Goal: Task Accomplishment & Management: Use online tool/utility

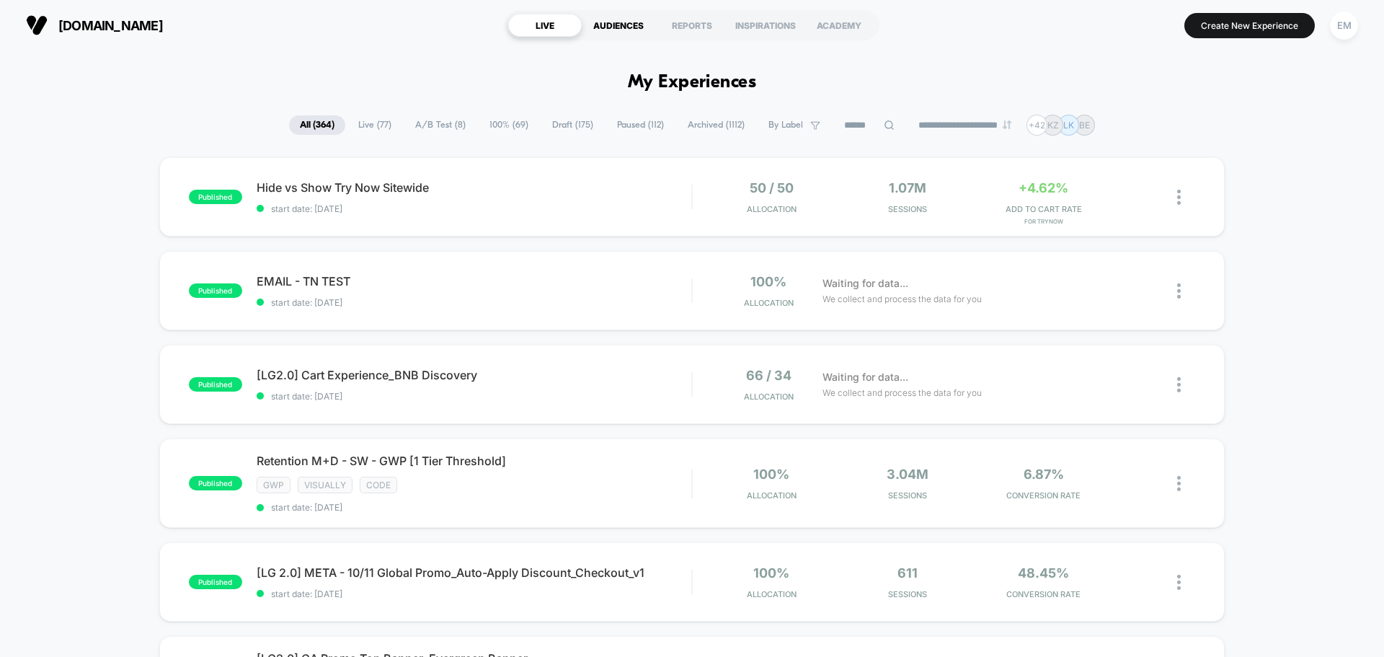
click at [619, 25] on div "AUDIENCES" at bounding box center [619, 25] width 74 height 23
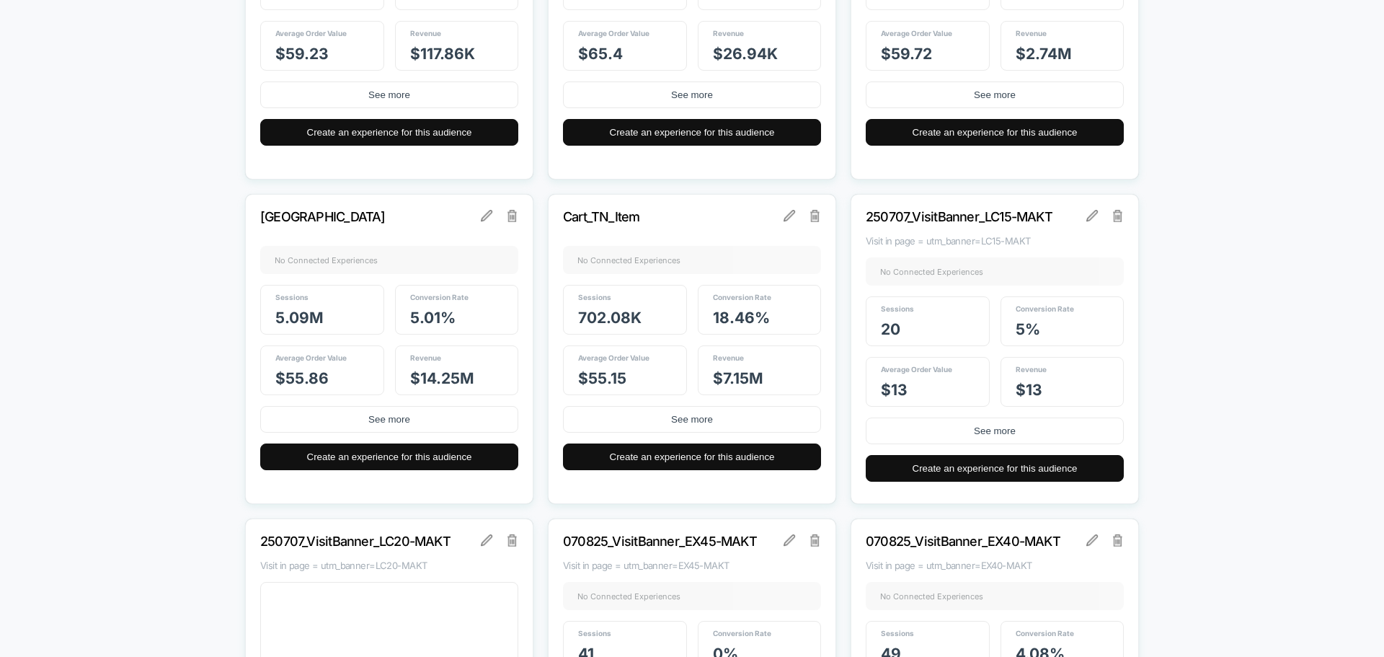
scroll to position [2379, 0]
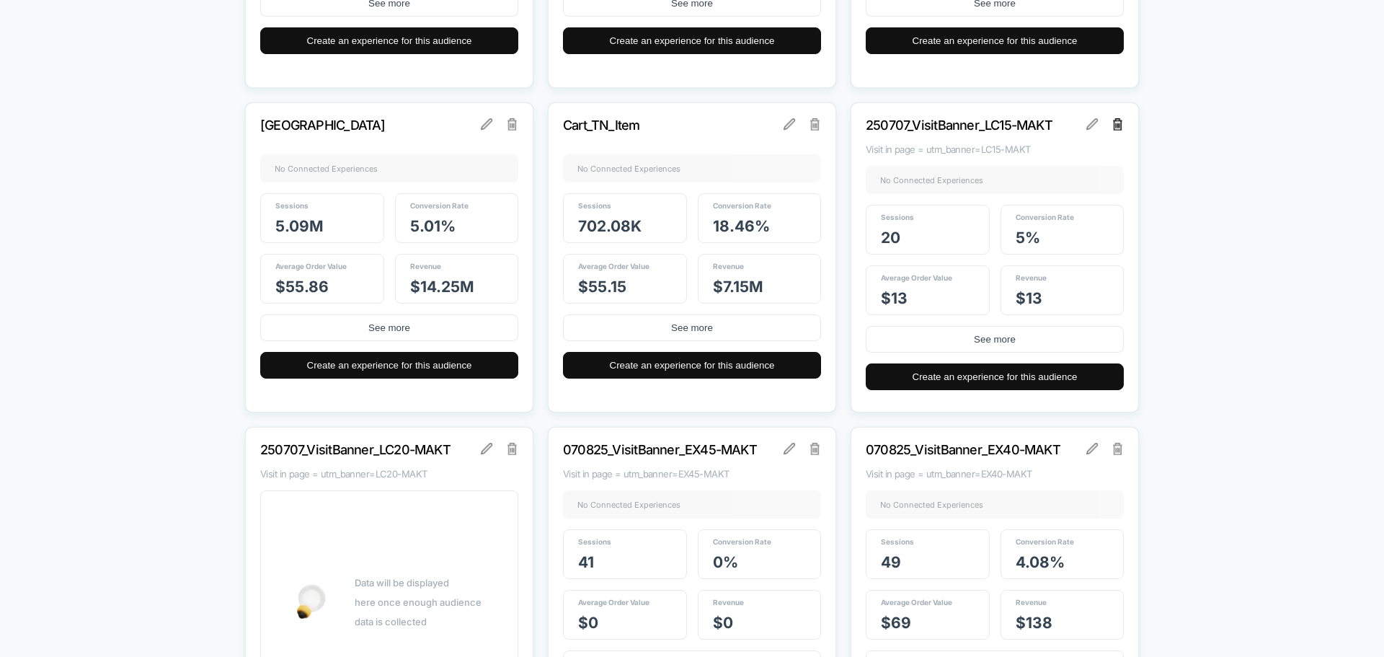
click at [1121, 125] on img at bounding box center [1118, 124] width 10 height 12
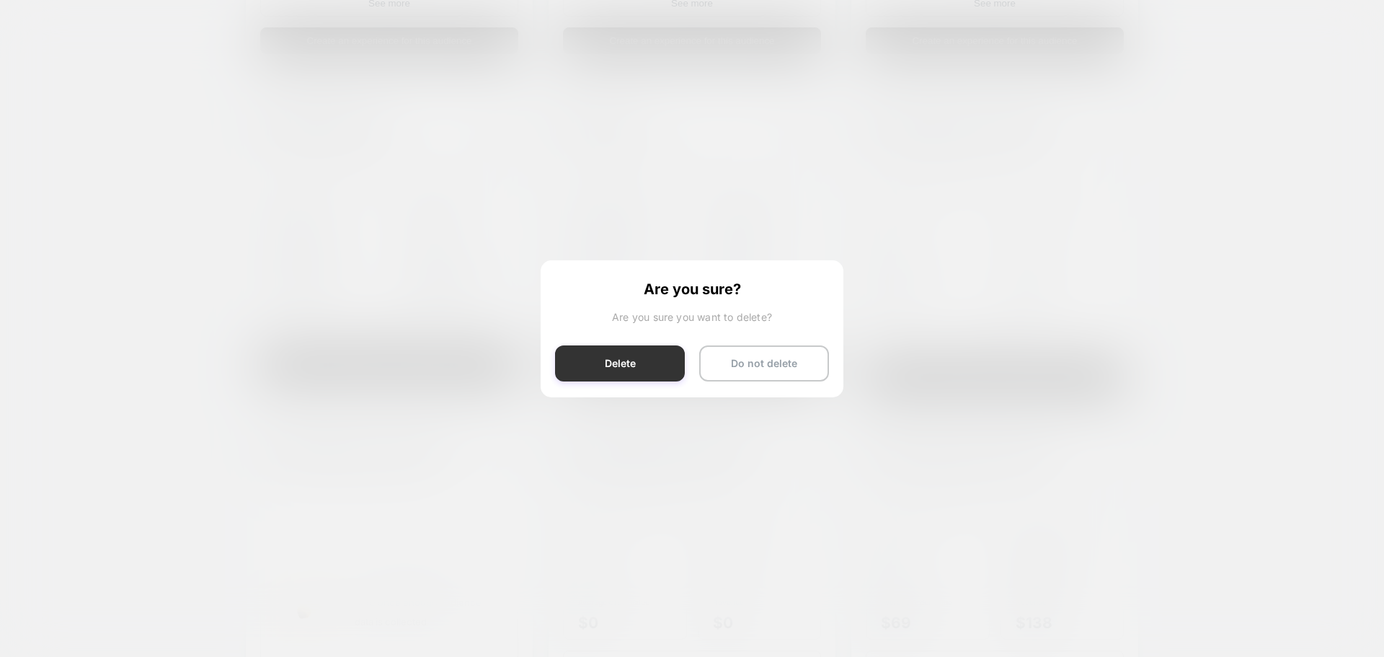
click at [585, 367] on button "Delete" at bounding box center [620, 363] width 130 height 36
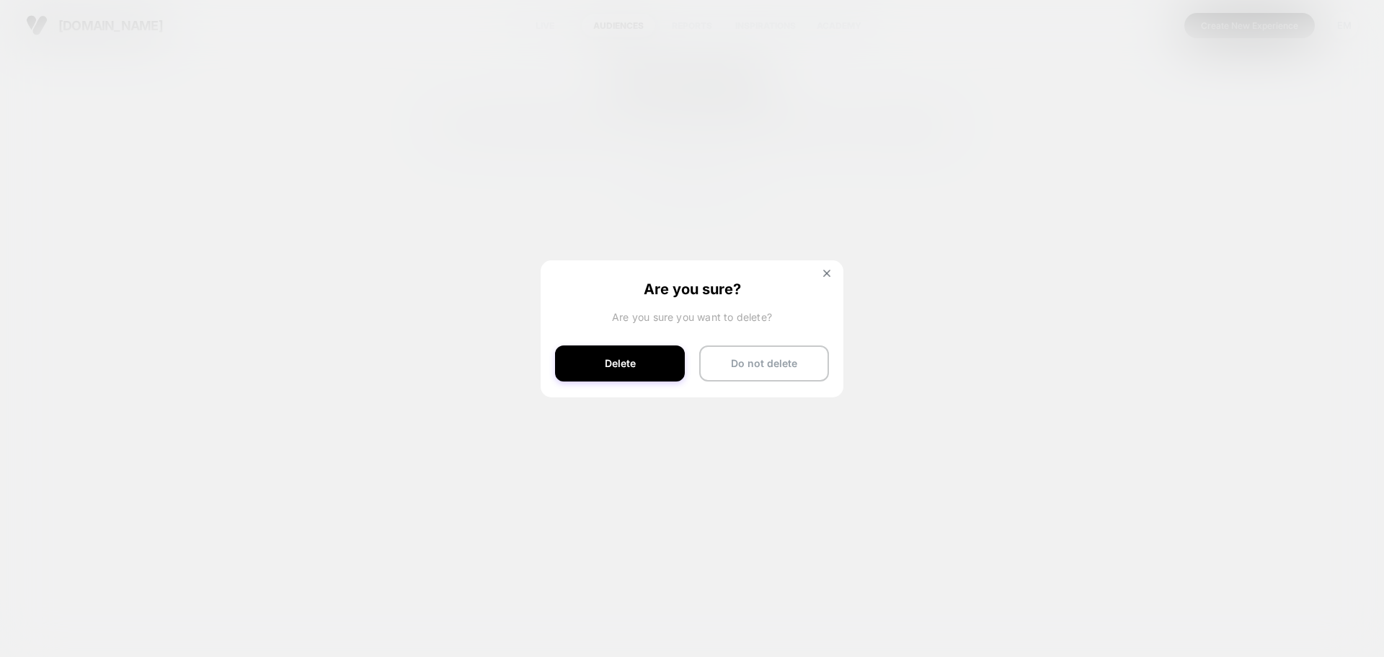
scroll to position [0, 0]
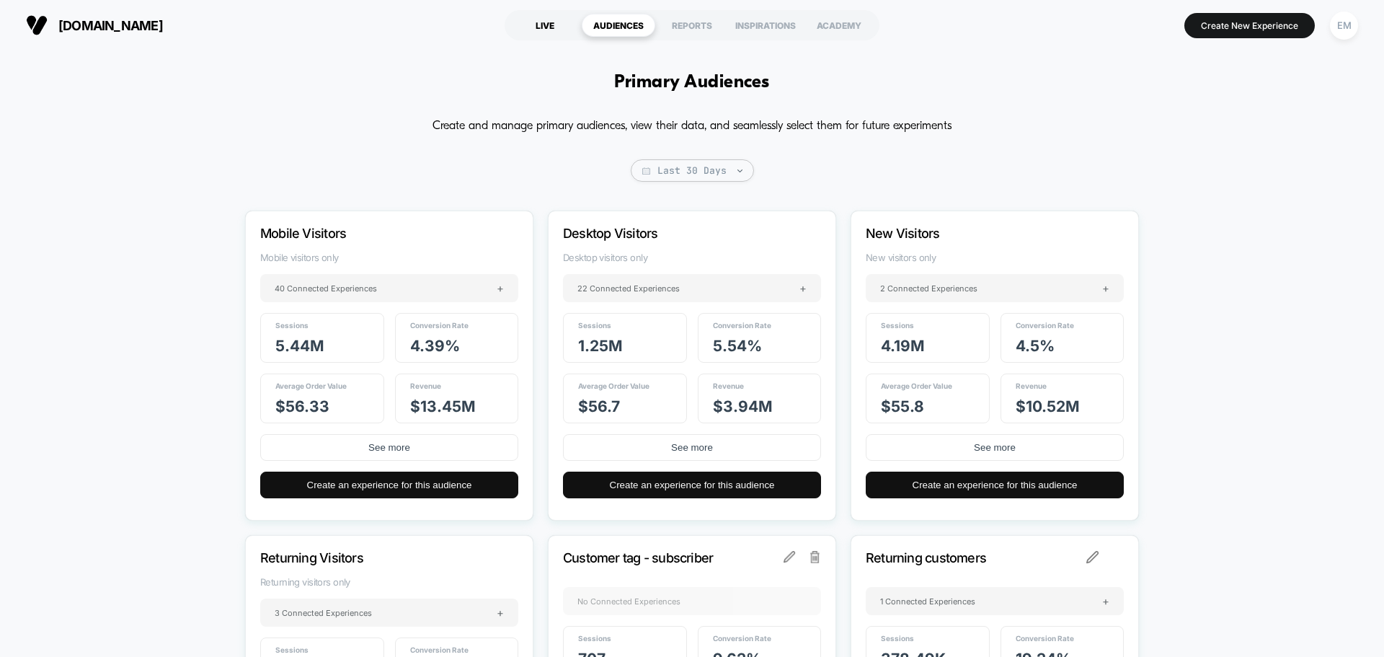
click at [554, 25] on div "LIVE" at bounding box center [545, 25] width 74 height 23
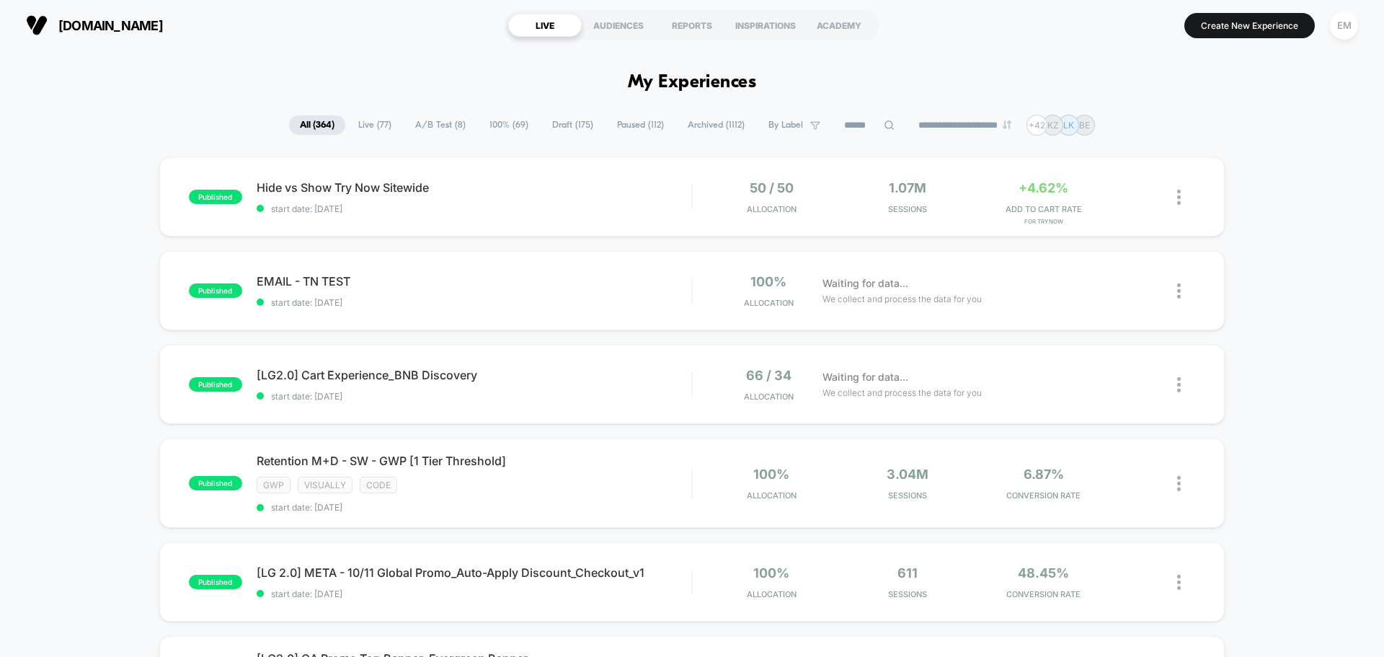
click at [362, 133] on span "Live ( 77 )" at bounding box center [375, 124] width 55 height 19
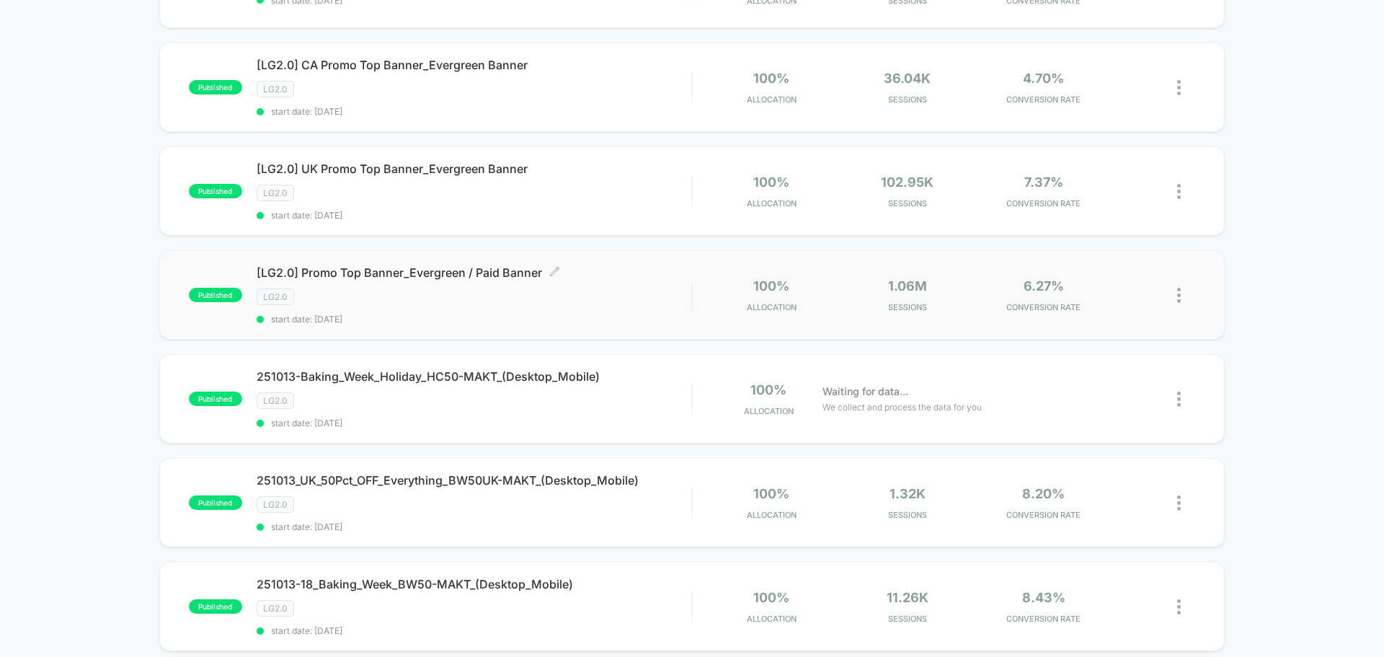
scroll to position [721, 0]
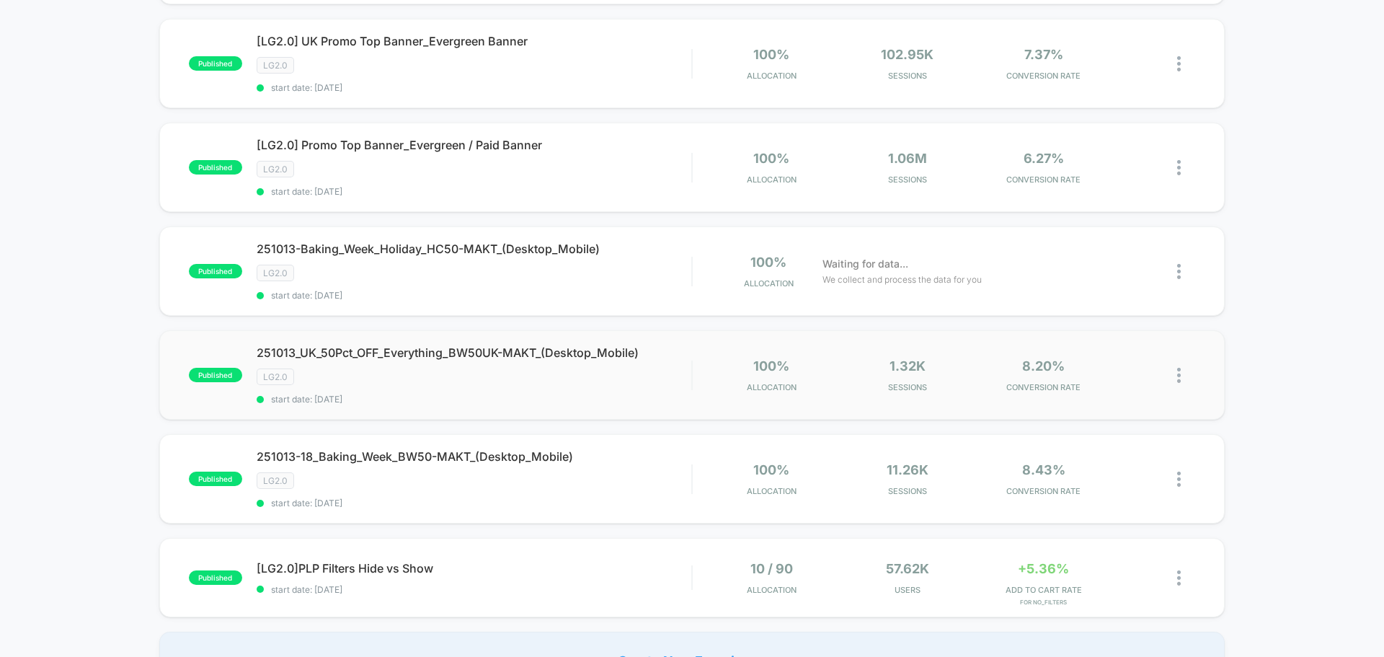
click at [1177, 376] on img at bounding box center [1179, 375] width 4 height 15
click at [1098, 321] on div "Duplicate" at bounding box center [1105, 325] width 130 height 32
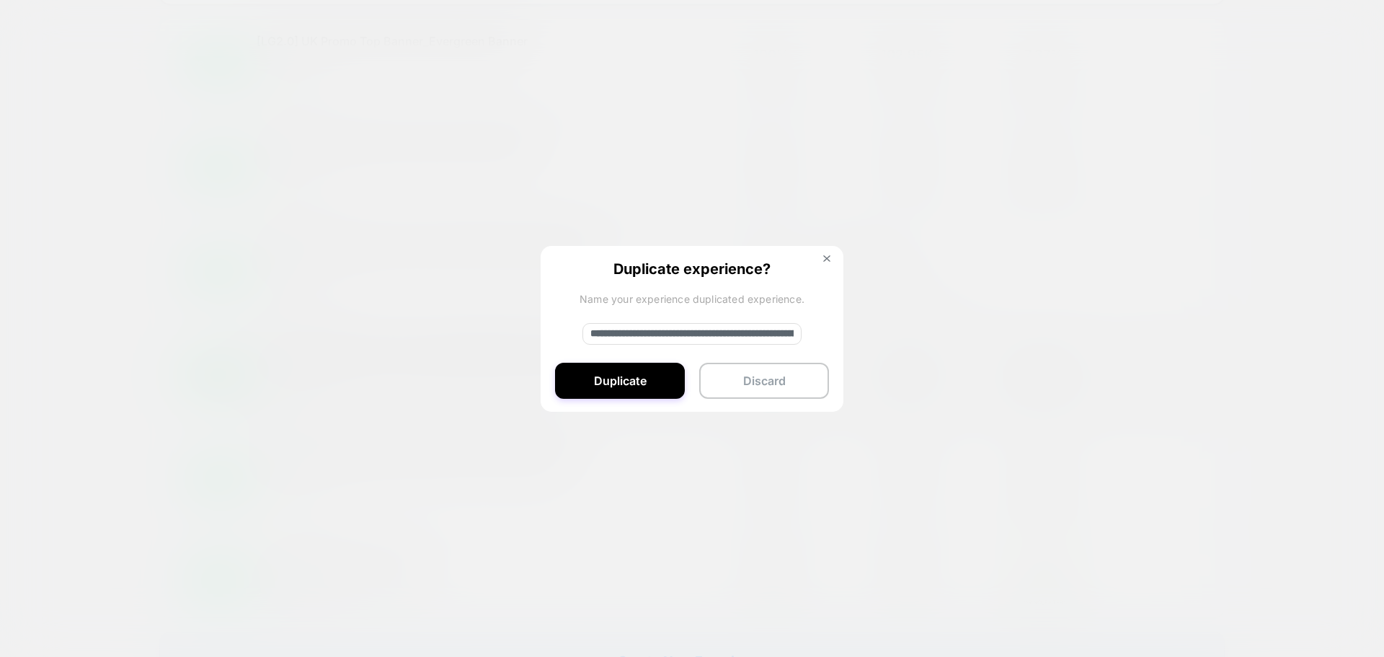
click at [632, 329] on input "**********" at bounding box center [692, 334] width 219 height 22
paste input
type input "**********"
click at [653, 376] on button "Duplicate" at bounding box center [620, 381] width 130 height 36
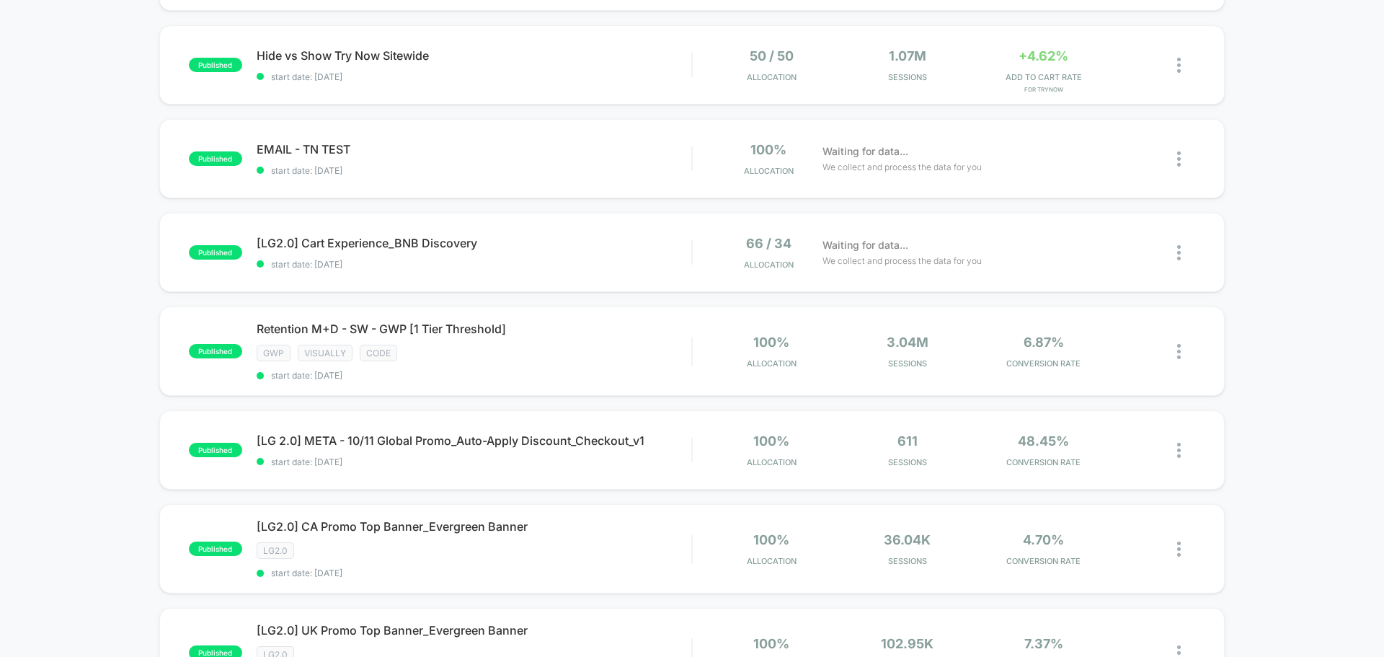
scroll to position [0, 0]
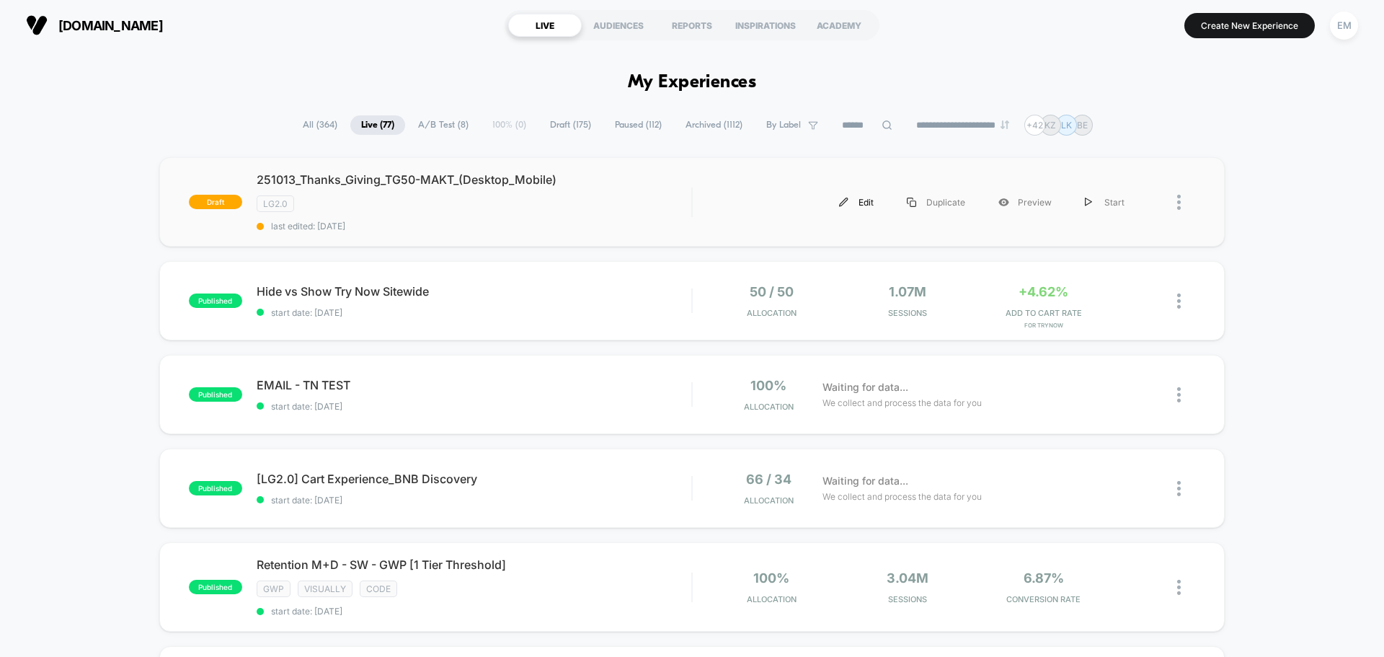
click at [864, 198] on div "Edit" at bounding box center [857, 202] width 68 height 32
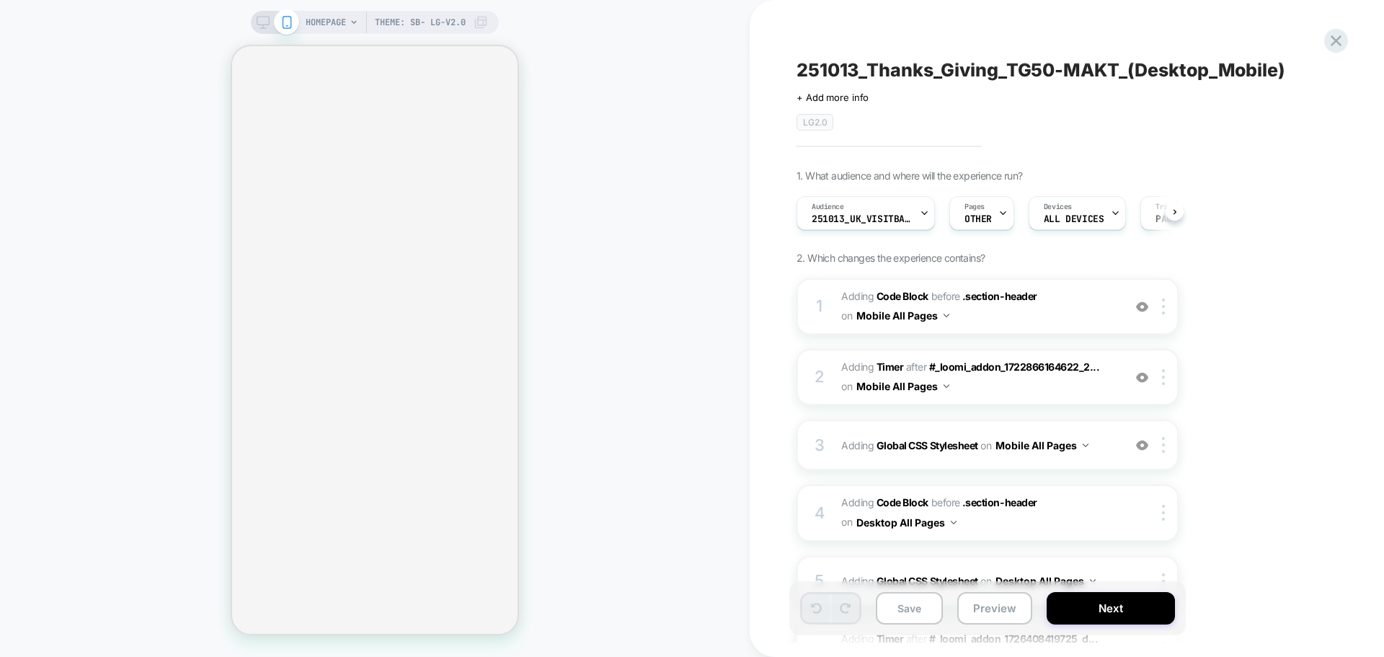
scroll to position [0, 1]
click at [854, 221] on span "251013_UK_VisitBanner_BW50UK-MAKT" at bounding box center [861, 219] width 101 height 10
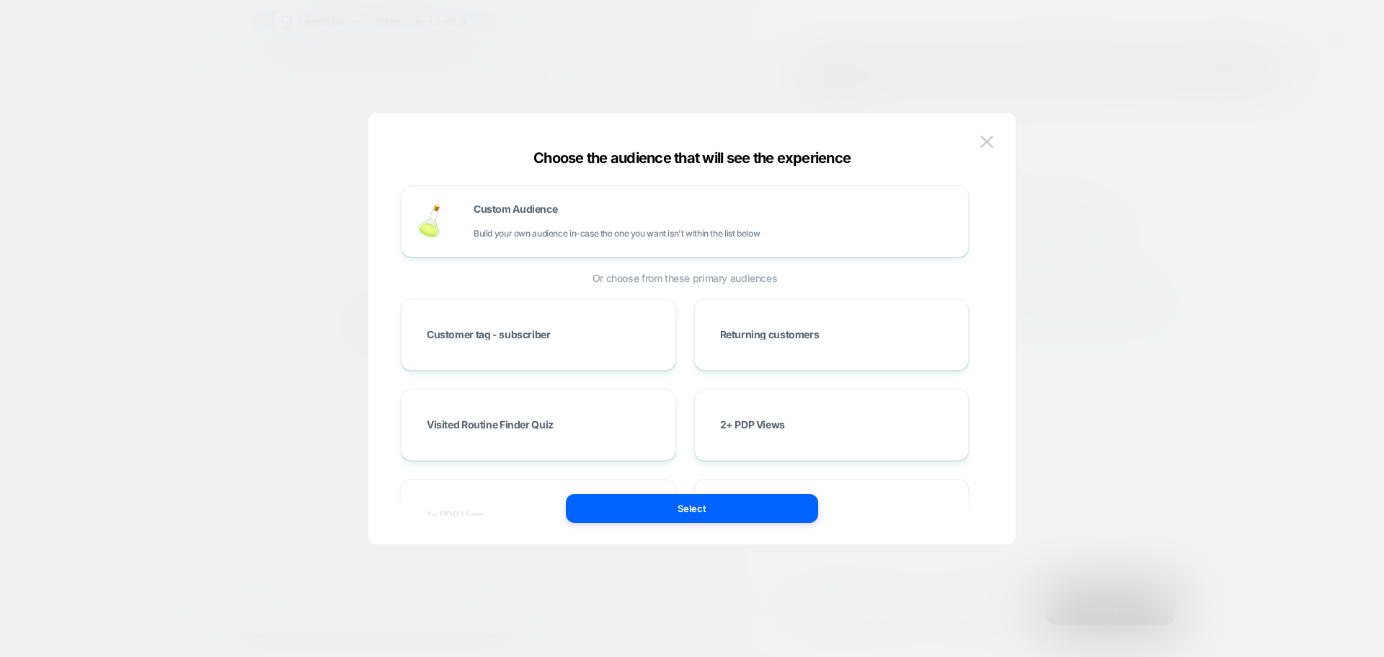
click at [498, 244] on div "HOMEPAGE Theme: SB- LG-v2.0 251013_Thanks_Giving_TG50-MAKT_(Desktop_Mobile) Cli…" at bounding box center [692, 328] width 1384 height 657
click at [485, 237] on div "HOMEPAGE Theme: SB- LG-v2.0 251013_Thanks_Giving_TG50-MAKT_(Desktop_Mobile) Cli…" at bounding box center [692, 328] width 1384 height 657
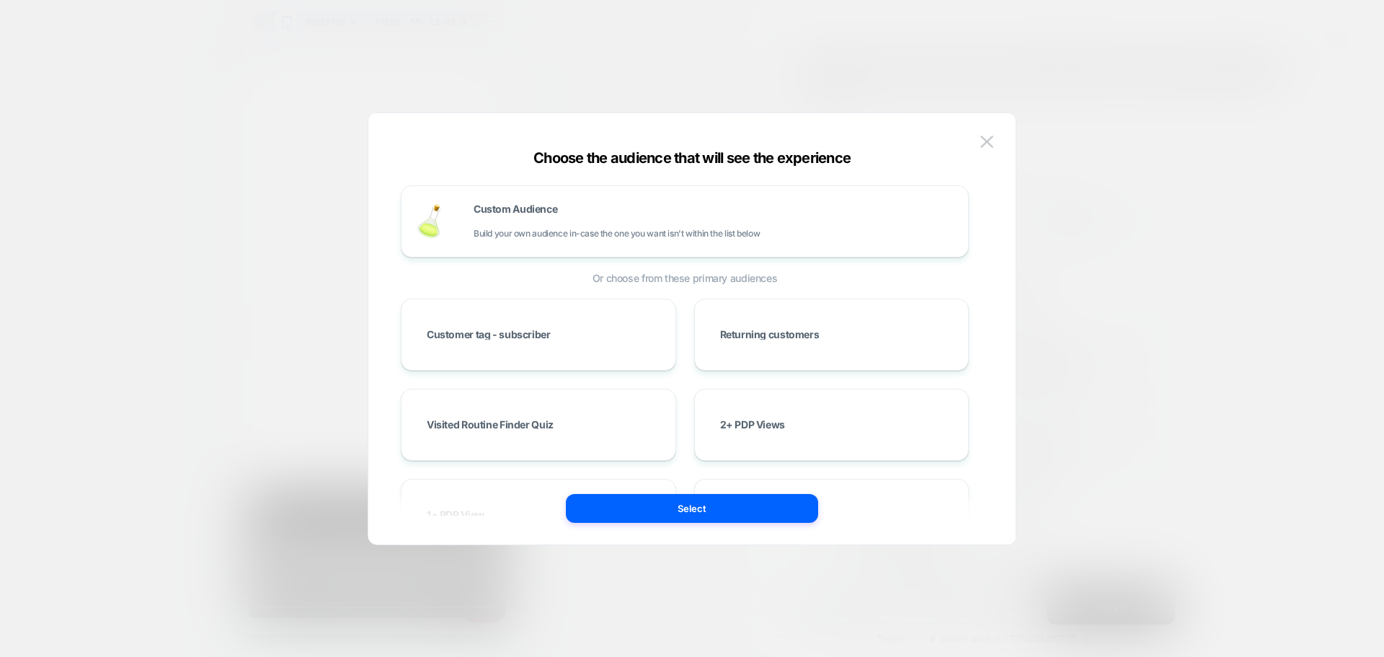
scroll to position [0, 286]
drag, startPoint x: 513, startPoint y: 221, endPoint x: 24, endPoint y: 236, distance: 489.0
click at [513, 221] on div "Custom Audience Build your own audience in-case the one you want isn't within t…" at bounding box center [714, 221] width 480 height 35
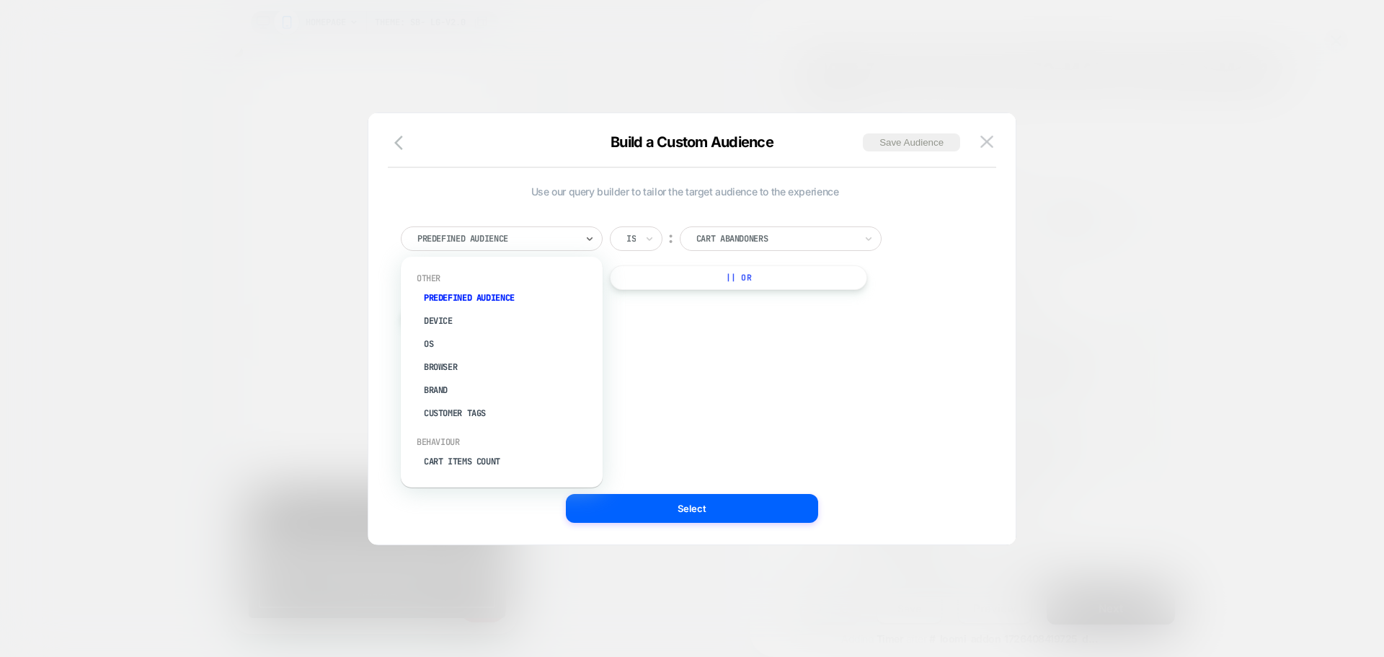
click at [513, 244] on div at bounding box center [496, 238] width 159 height 13
type input "*"
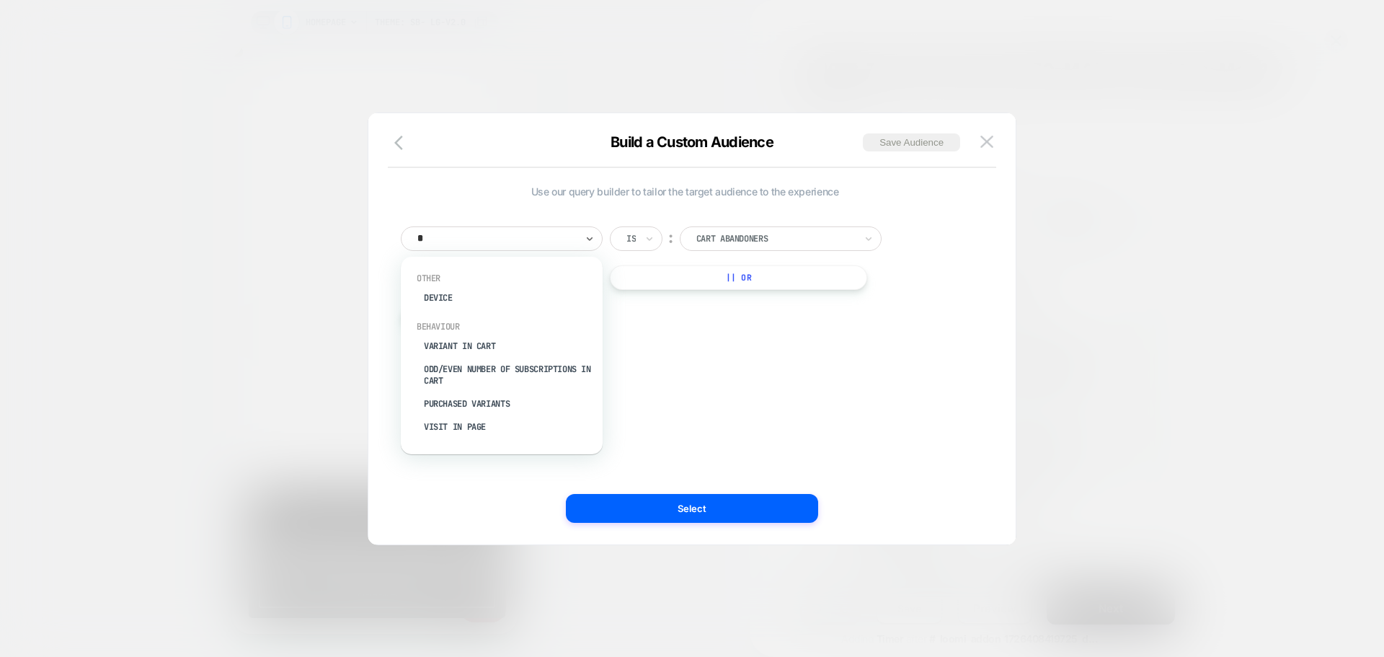
drag, startPoint x: 458, startPoint y: 434, endPoint x: 459, endPoint y: 425, distance: 9.4
click at [459, 434] on div "Visit In Page" at bounding box center [508, 426] width 187 height 23
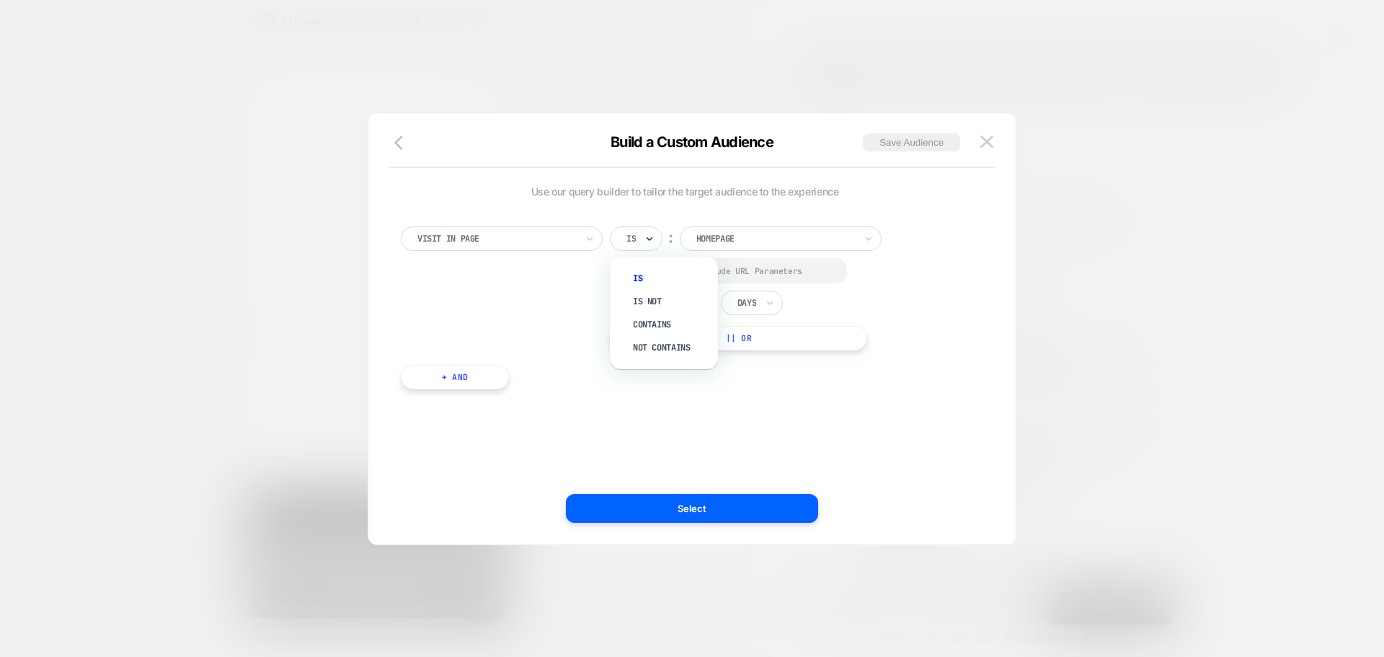
click at [645, 234] on icon at bounding box center [650, 238] width 10 height 14
click at [652, 327] on div "Contains" at bounding box center [671, 324] width 94 height 23
click at [624, 271] on div "Select to Include URL Parameters" at bounding box center [731, 270] width 242 height 25
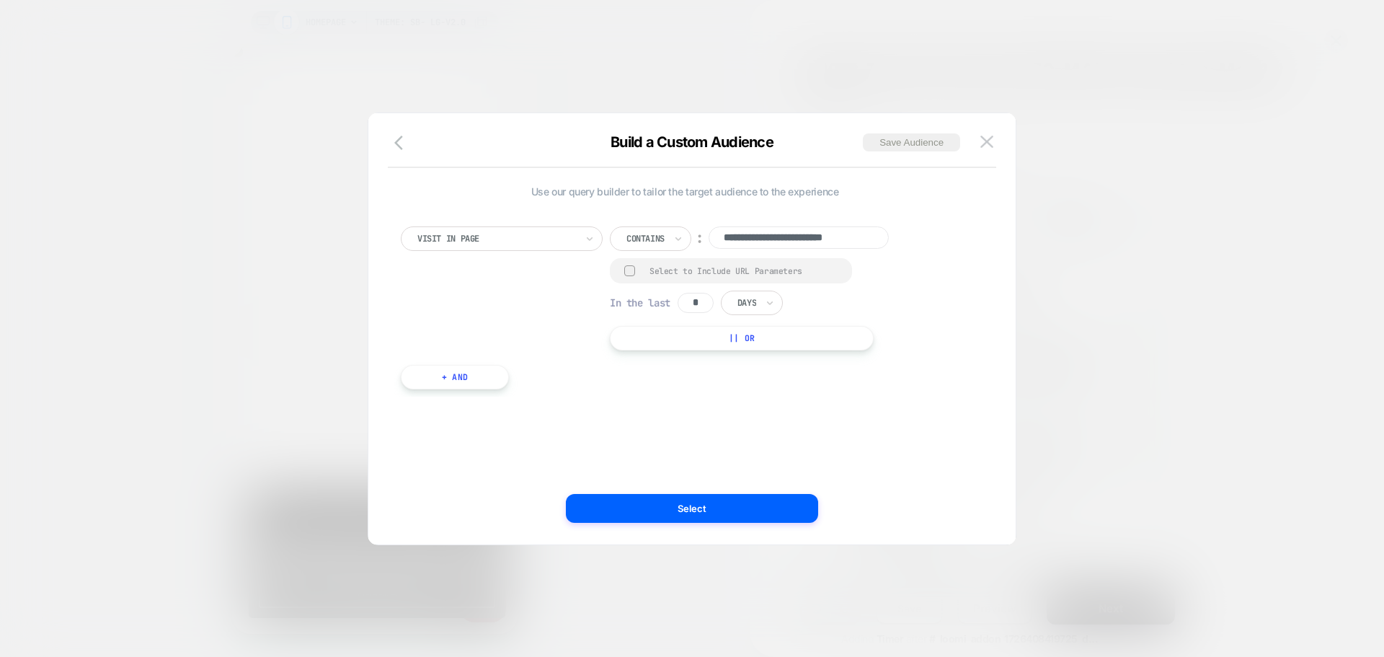
click at [632, 274] on div at bounding box center [629, 270] width 11 height 11
click at [704, 305] on input "*" at bounding box center [696, 303] width 36 height 20
type input "*"
click at [769, 301] on icon at bounding box center [770, 303] width 10 height 14
click at [751, 346] on div "Hours" at bounding box center [785, 343] width 94 height 23
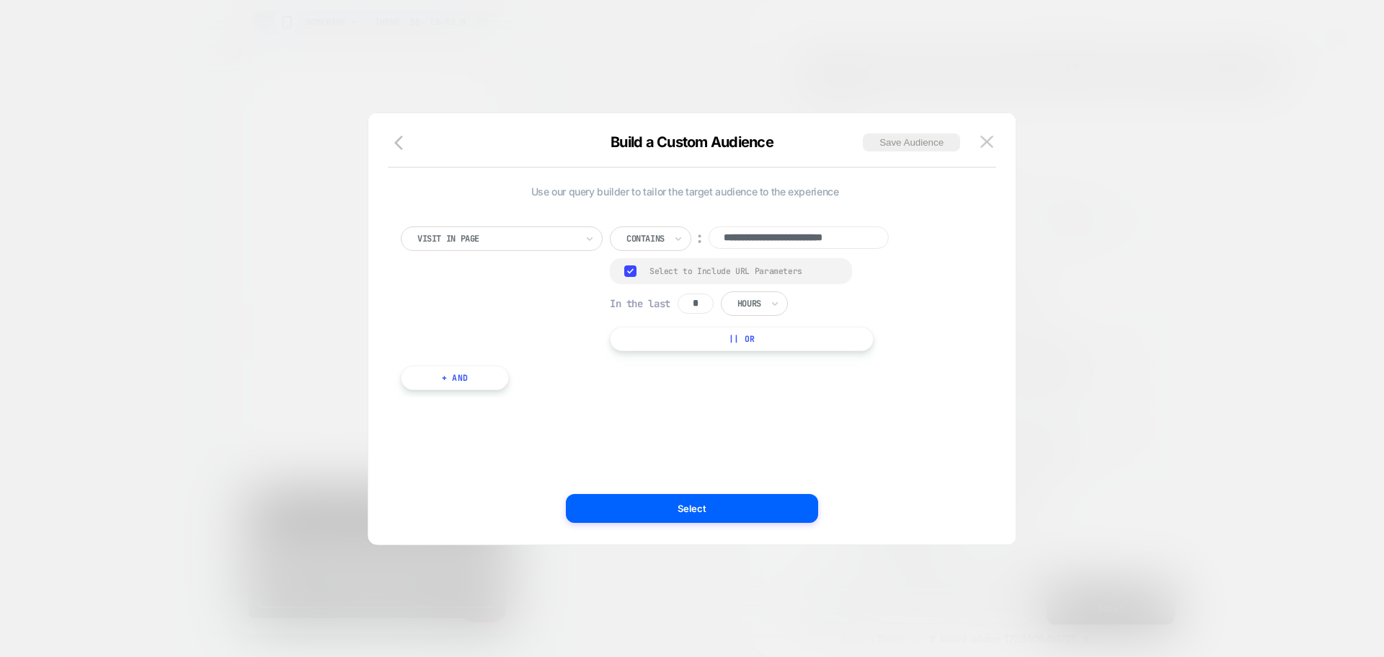
click at [793, 241] on input "**********" at bounding box center [799, 237] width 180 height 22
paste input
type input "**********"
drag, startPoint x: 716, startPoint y: 393, endPoint x: 804, endPoint y: 251, distance: 167.1
click at [715, 392] on div "**********" at bounding box center [685, 301] width 583 height 193
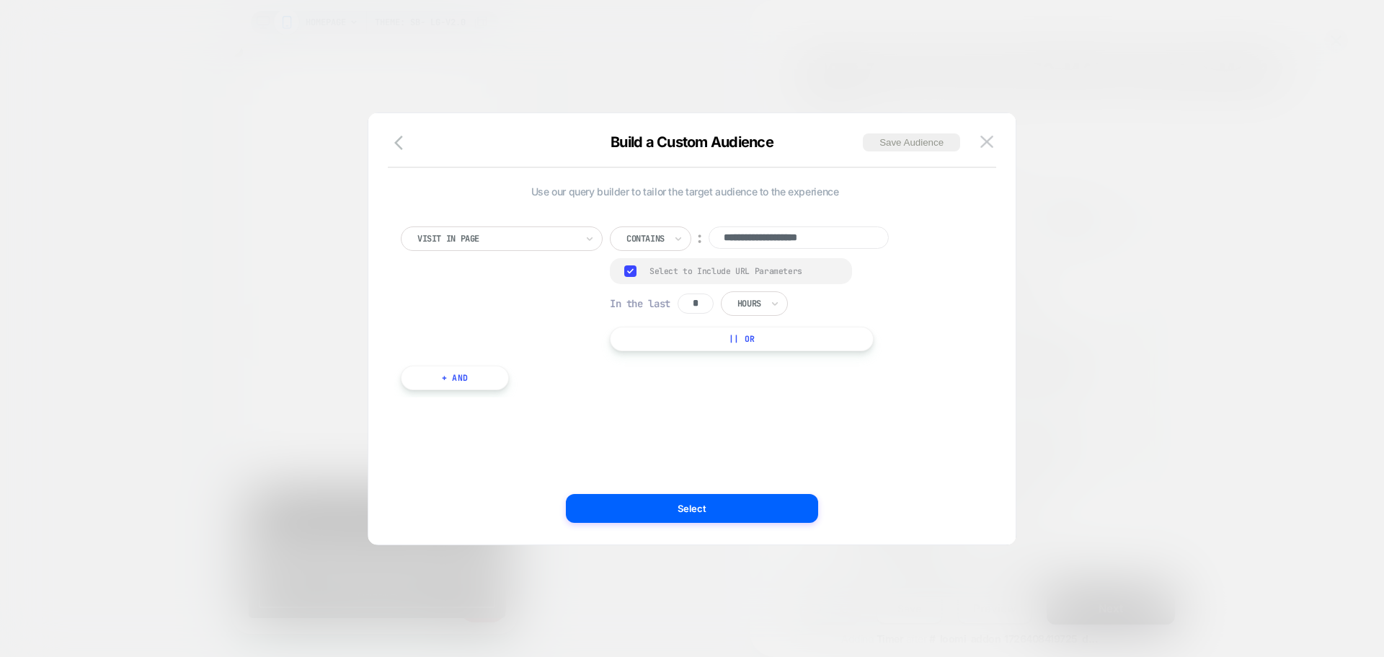
click at [914, 132] on div "**********" at bounding box center [692, 336] width 604 height 417
click at [913, 138] on button "Save Audience" at bounding box center [911, 142] width 97 height 18
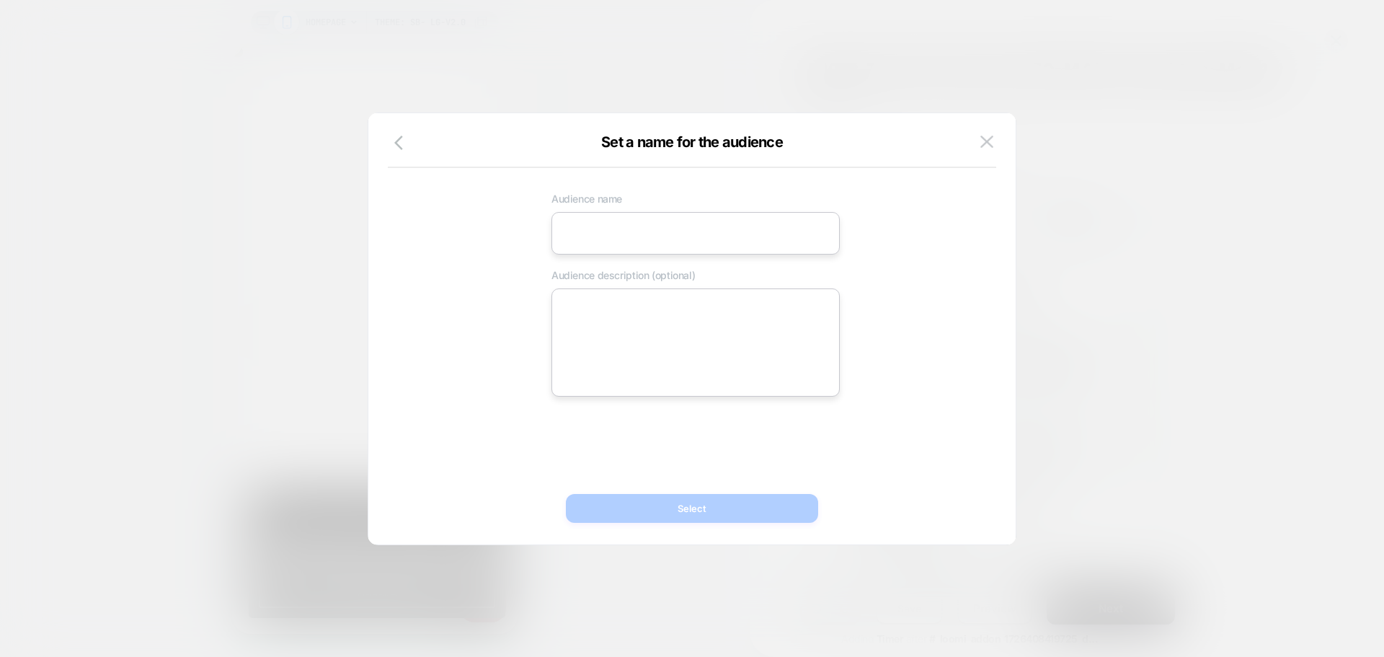
click at [601, 239] on input at bounding box center [696, 233] width 288 height 43
paste input "**********"
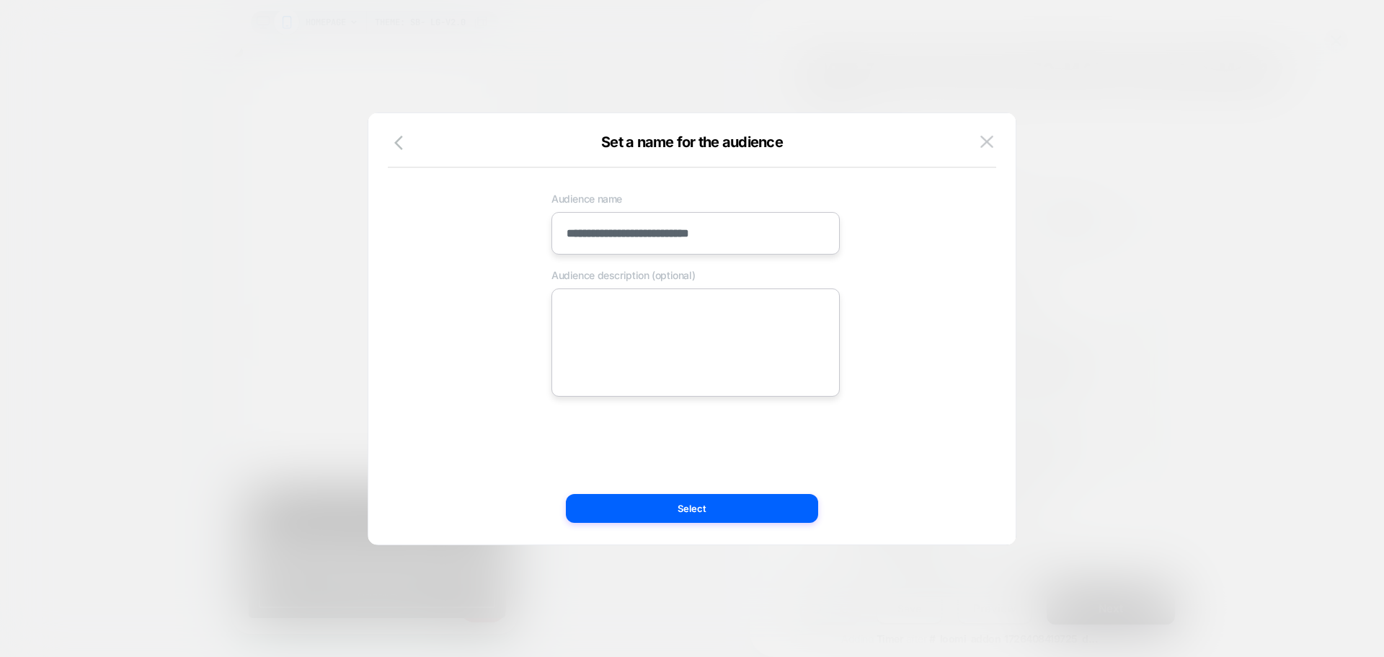
type input "**********"
drag, startPoint x: 597, startPoint y: 319, endPoint x: 613, endPoint y: 330, distance: 19.2
click at [601, 321] on textarea at bounding box center [696, 342] width 288 height 108
paste textarea "**********"
type textarea "*"
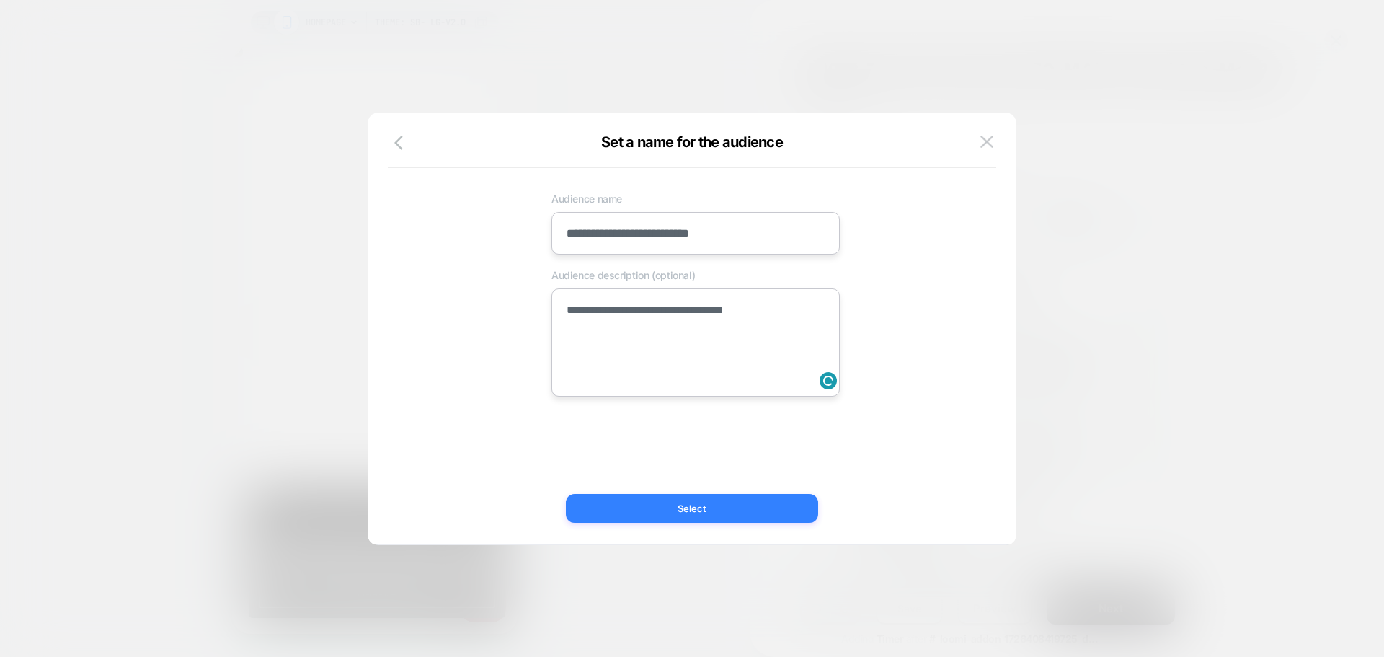
type textarea "**********"
click at [646, 506] on button "Select" at bounding box center [692, 508] width 252 height 29
type textarea "*"
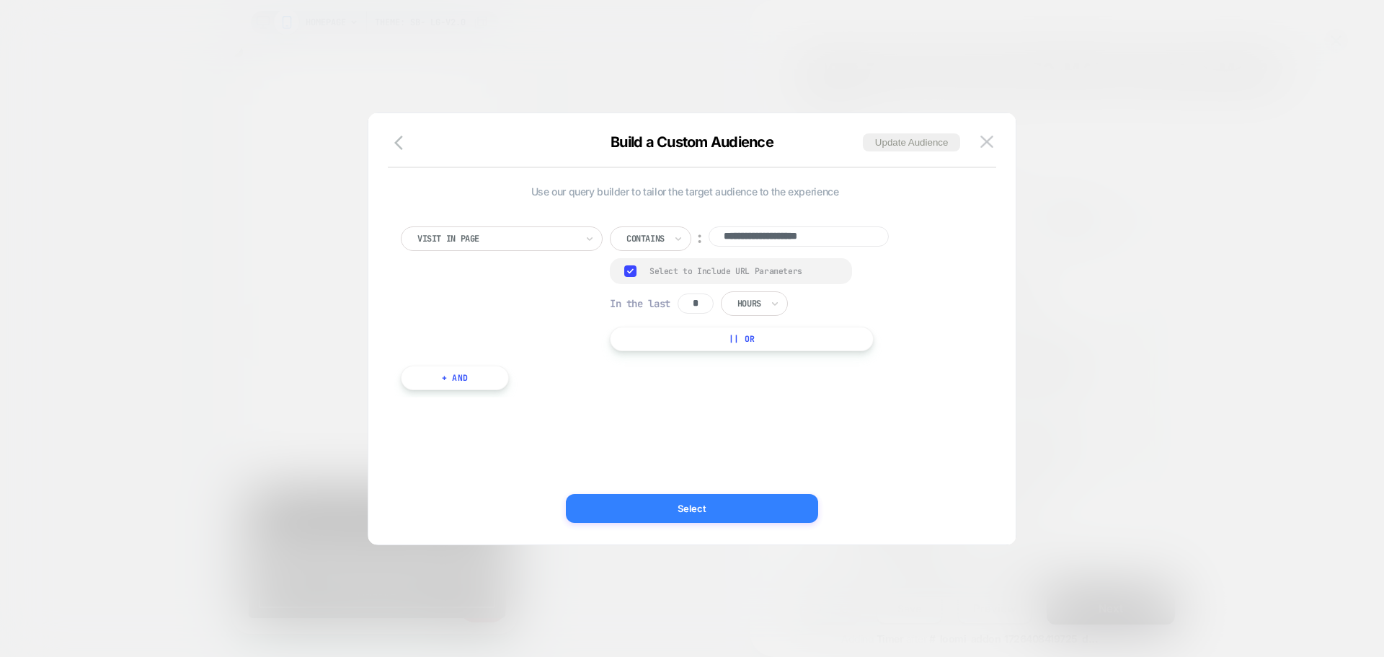
click at [603, 513] on button "Select" at bounding box center [692, 508] width 252 height 29
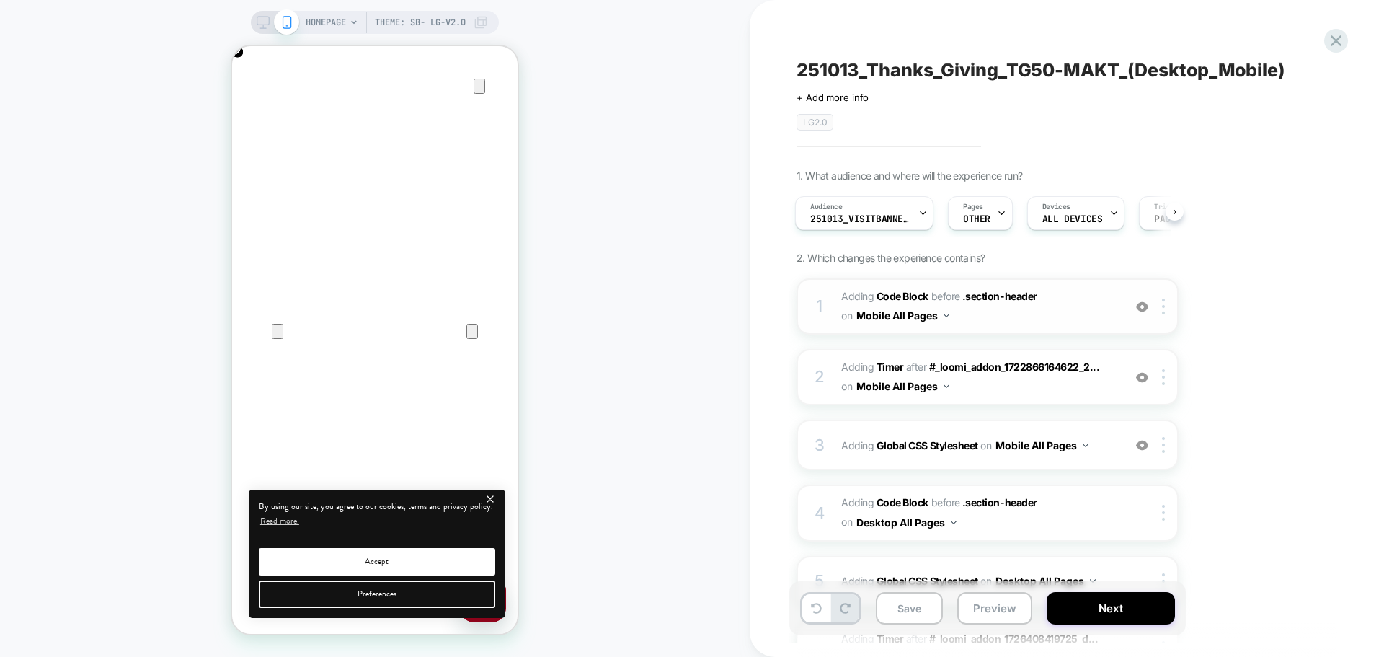
click at [974, 309] on span "Adding Code Block BEFORE .section-header .section-header on Mobile All Pages" at bounding box center [978, 306] width 275 height 39
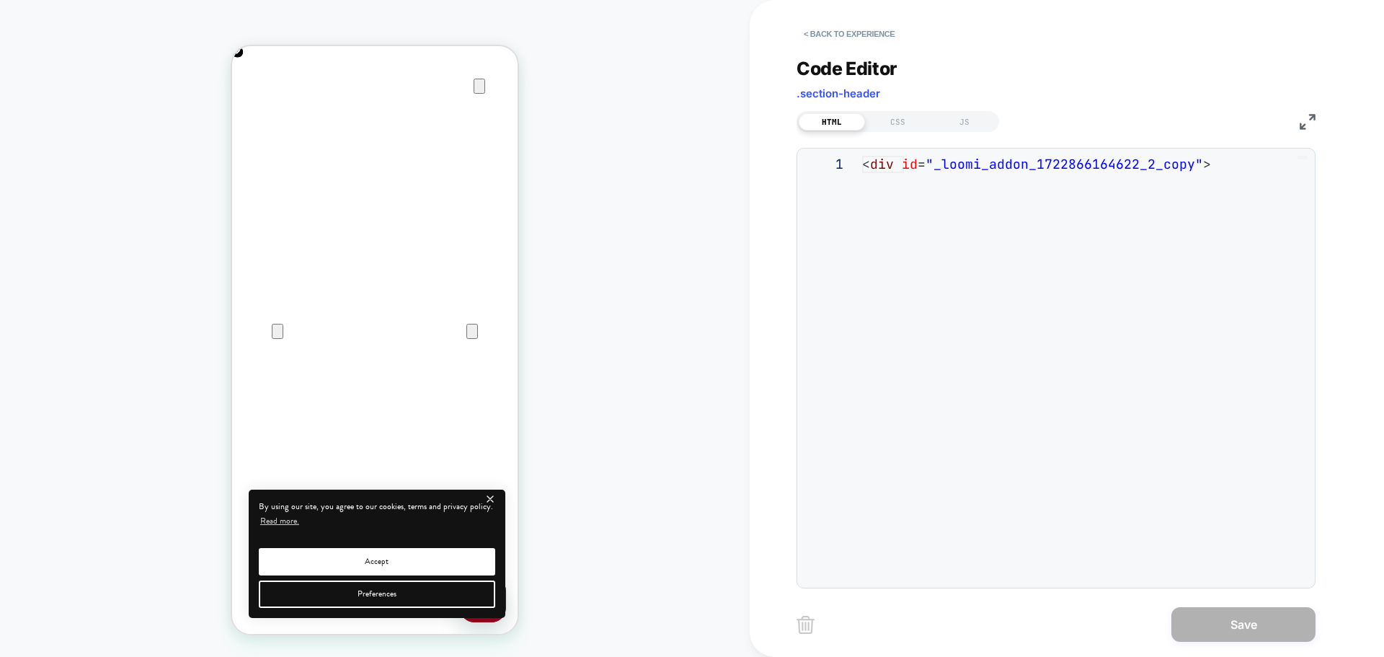
scroll to position [0, 0]
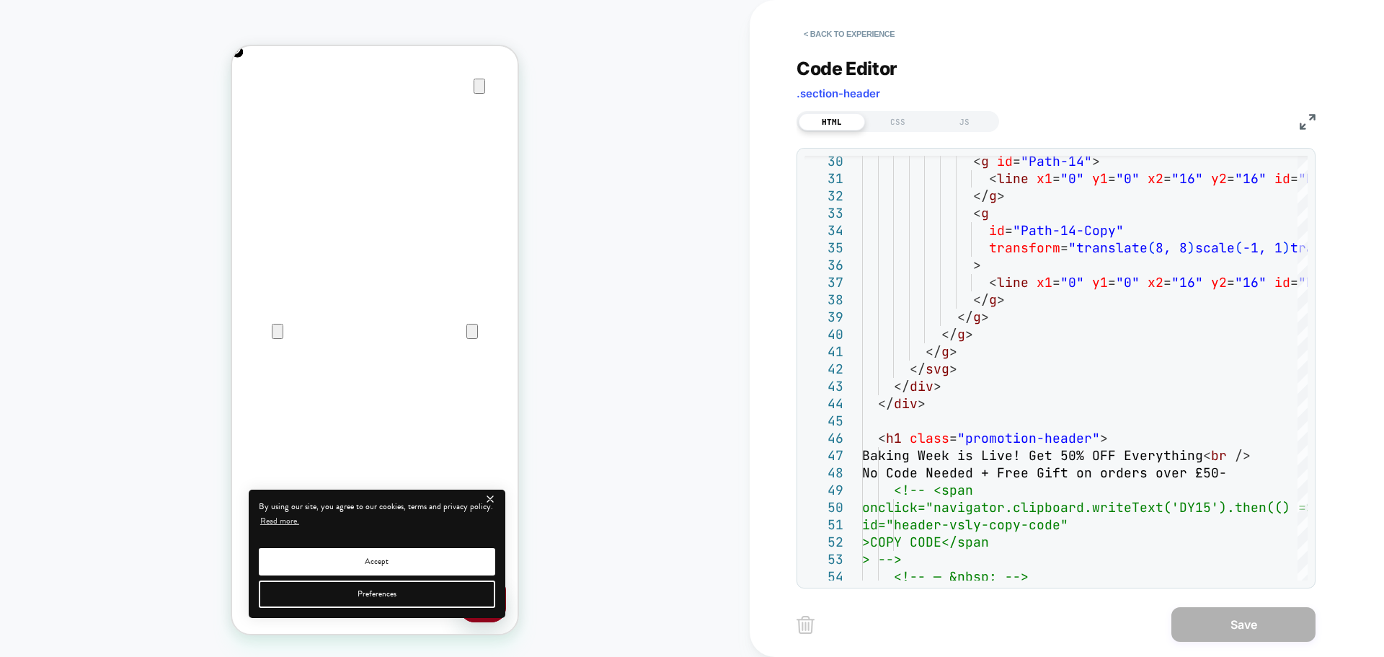
click at [1309, 116] on img at bounding box center [1308, 122] width 16 height 16
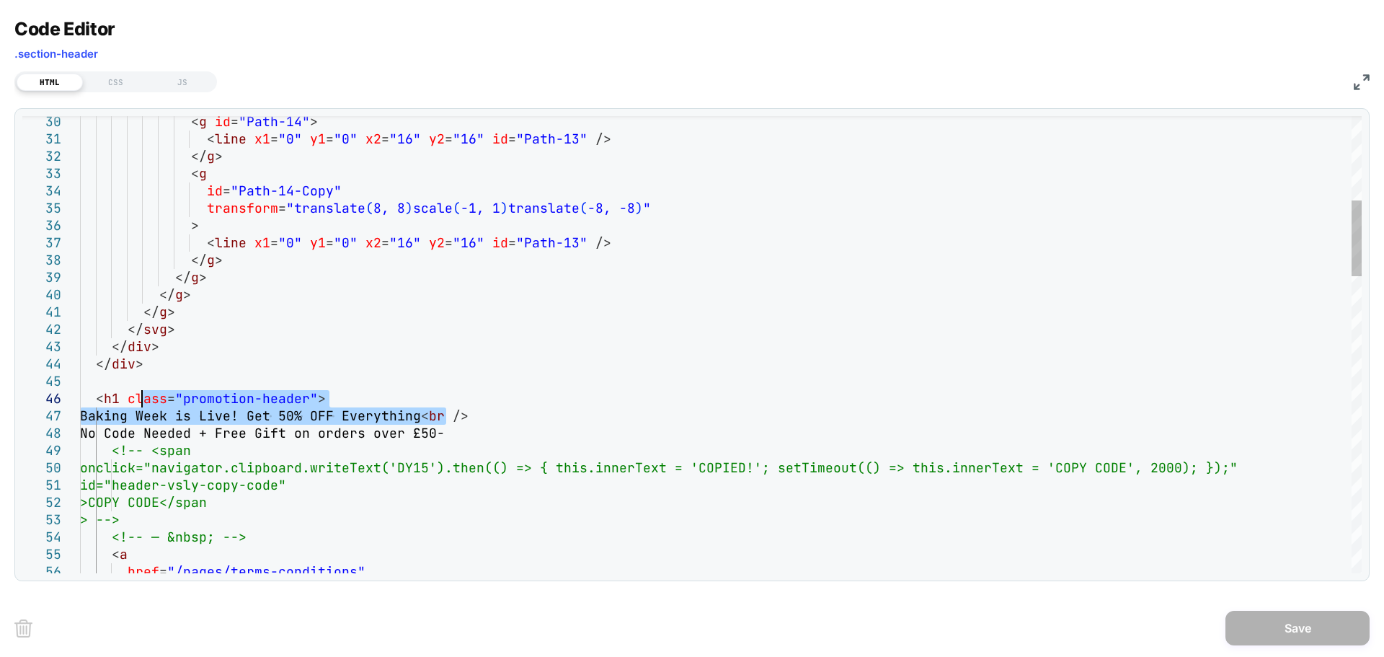
scroll to position [0, 571]
drag, startPoint x: 446, startPoint y: 418, endPoint x: 114, endPoint y: 421, distance: 331.7
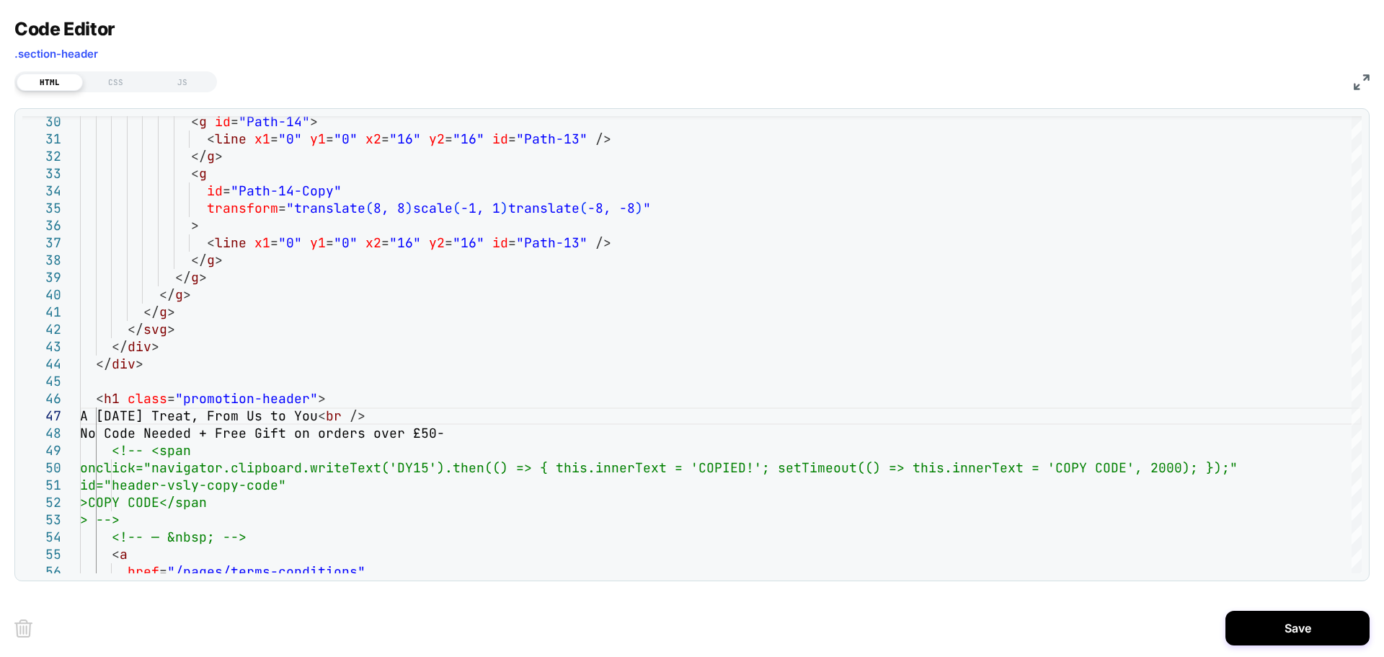
scroll to position [0, 0]
drag, startPoint x: 459, startPoint y: 435, endPoint x: 109, endPoint y: 433, distance: 349.7
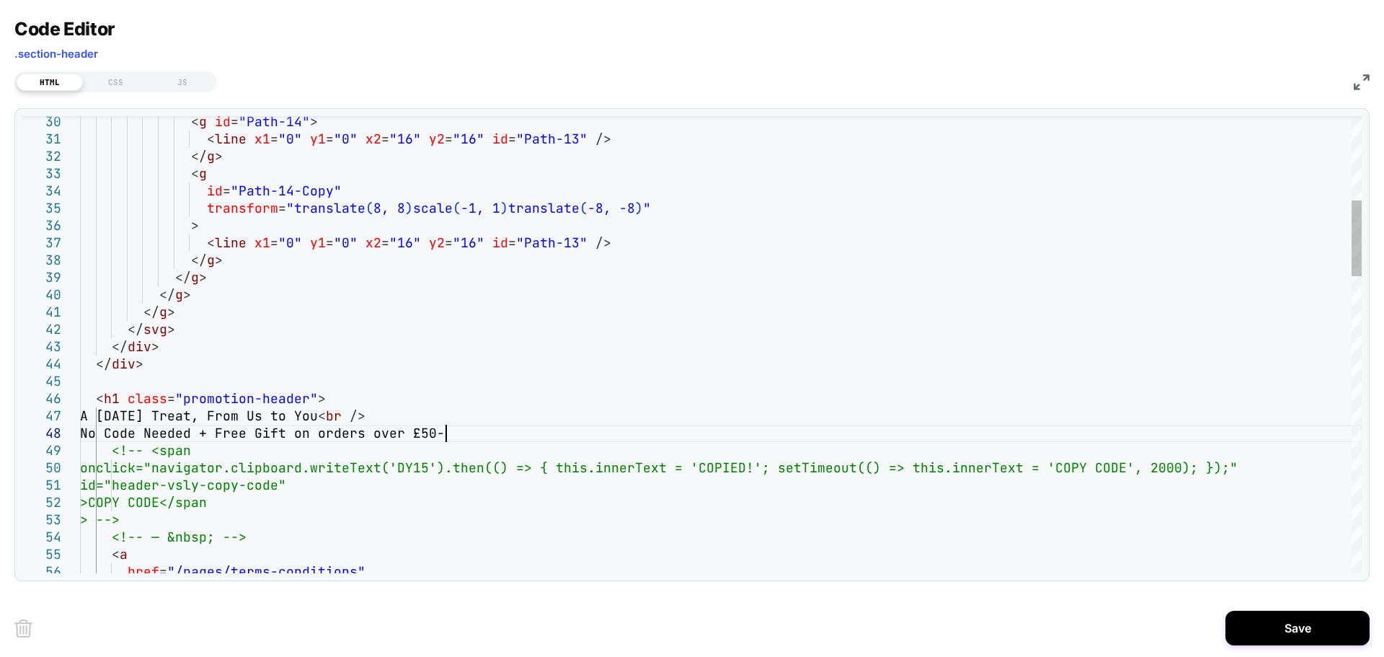
drag, startPoint x: 102, startPoint y: 431, endPoint x: 110, endPoint y: 431, distance: 8.7
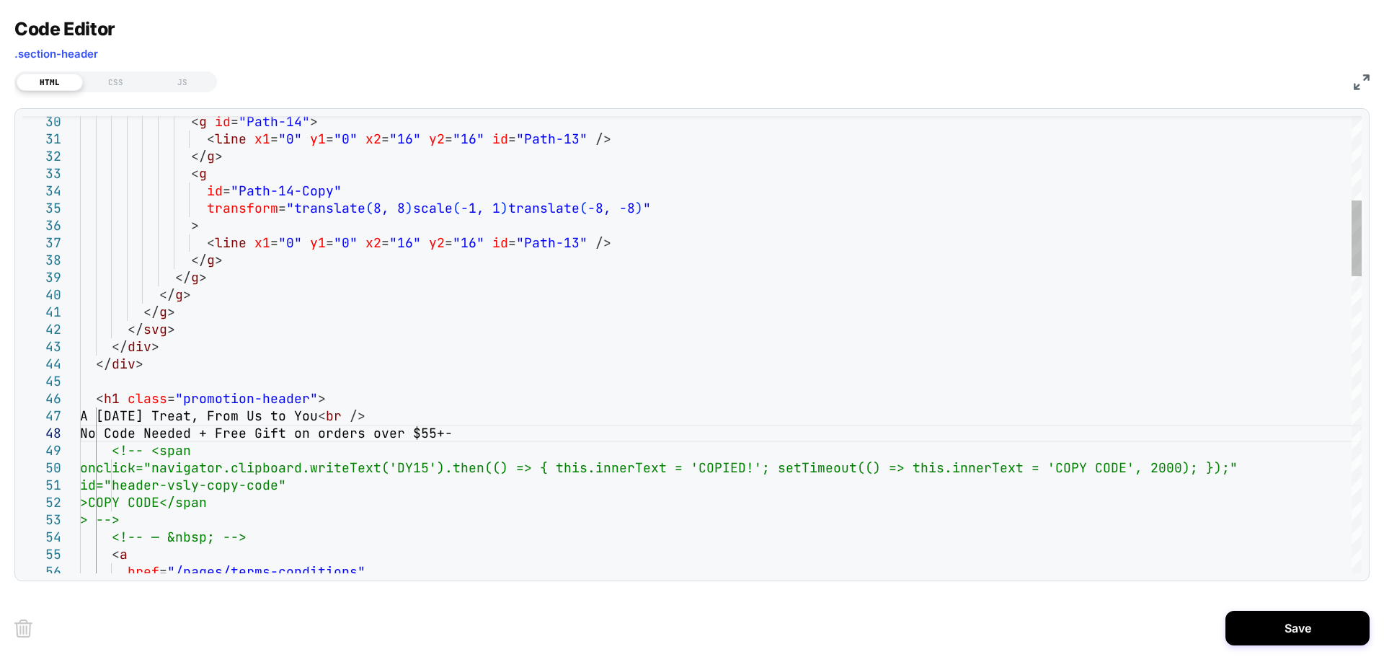
drag, startPoint x: 368, startPoint y: 433, endPoint x: 611, endPoint y: 437, distance: 242.3
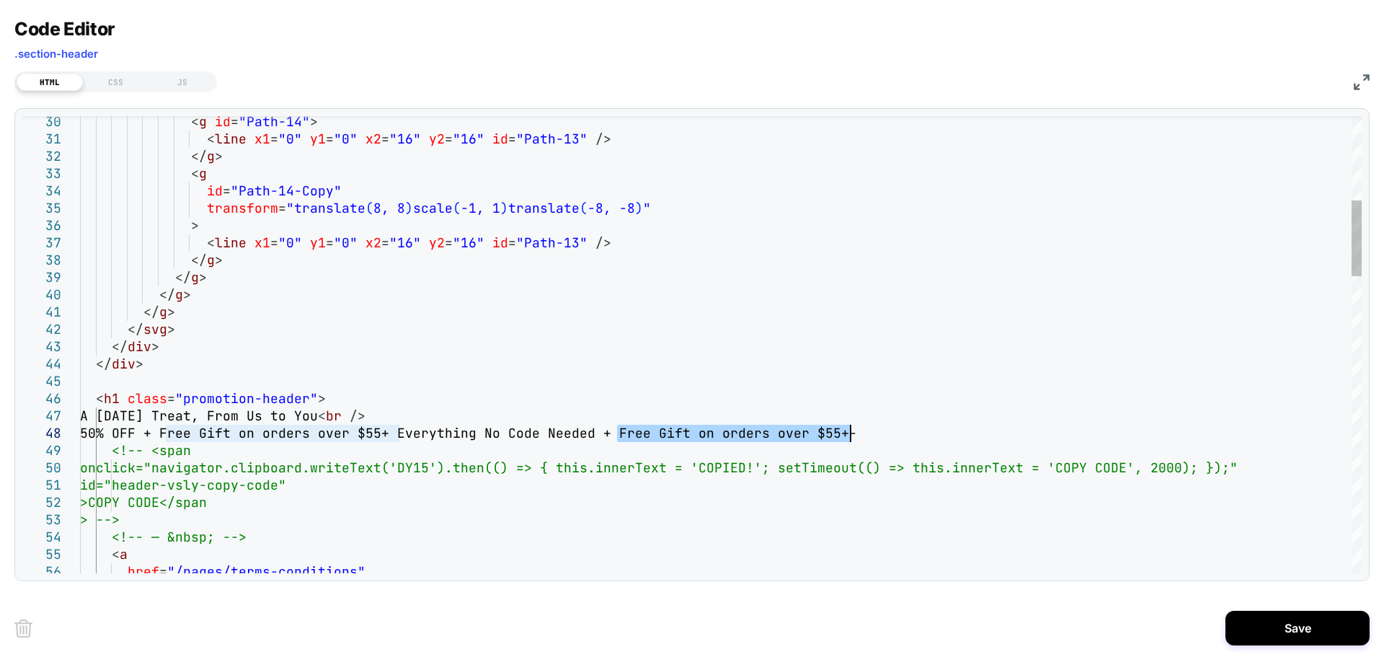
scroll to position [0, 286]
drag, startPoint x: 617, startPoint y: 432, endPoint x: 859, endPoint y: 433, distance: 241.5
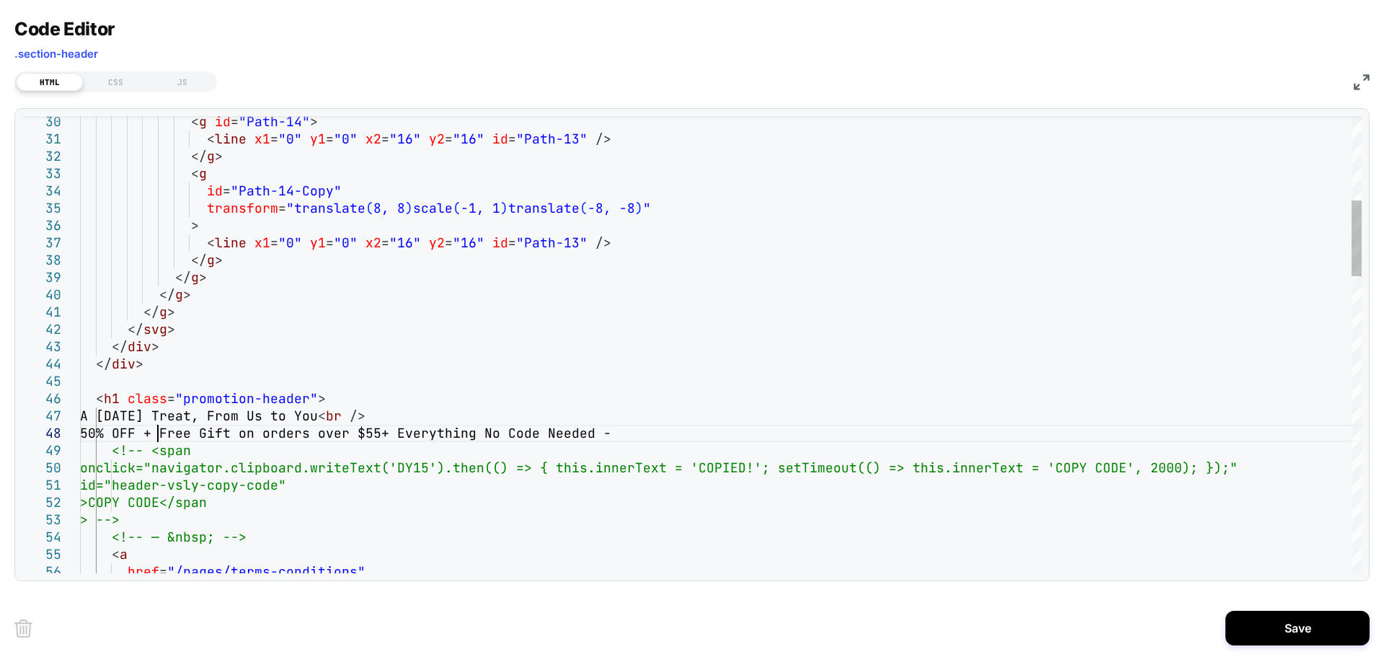
drag, startPoint x: 417, startPoint y: 433, endPoint x: 492, endPoint y: 434, distance: 74.3
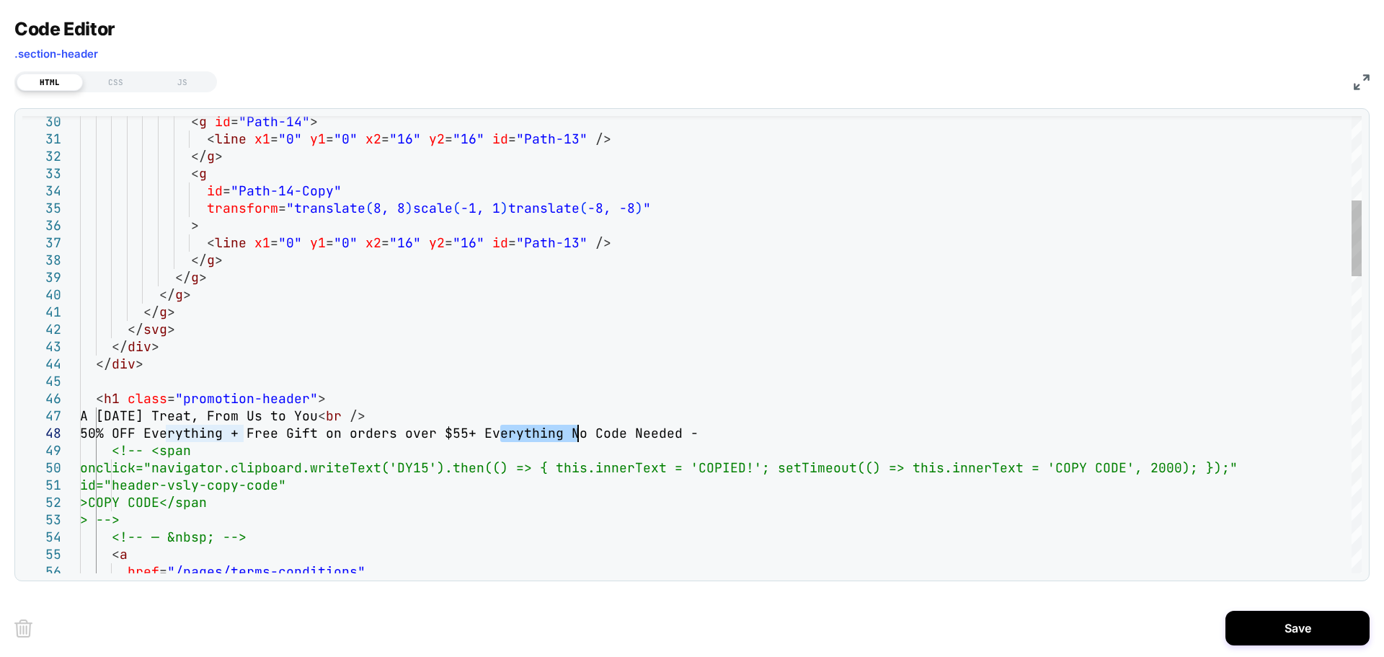
drag, startPoint x: 504, startPoint y: 434, endPoint x: 575, endPoint y: 435, distance: 71.4
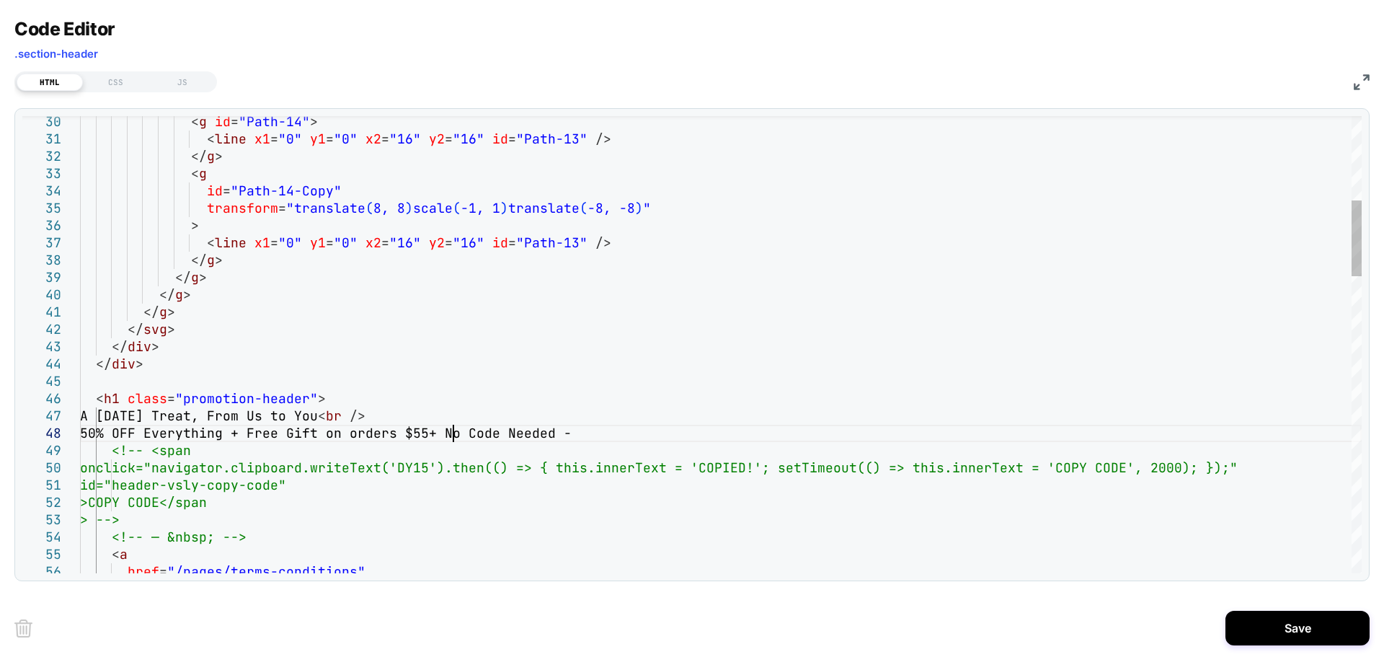
type textarea "**********"
click at [1285, 632] on button "Save" at bounding box center [1298, 628] width 144 height 35
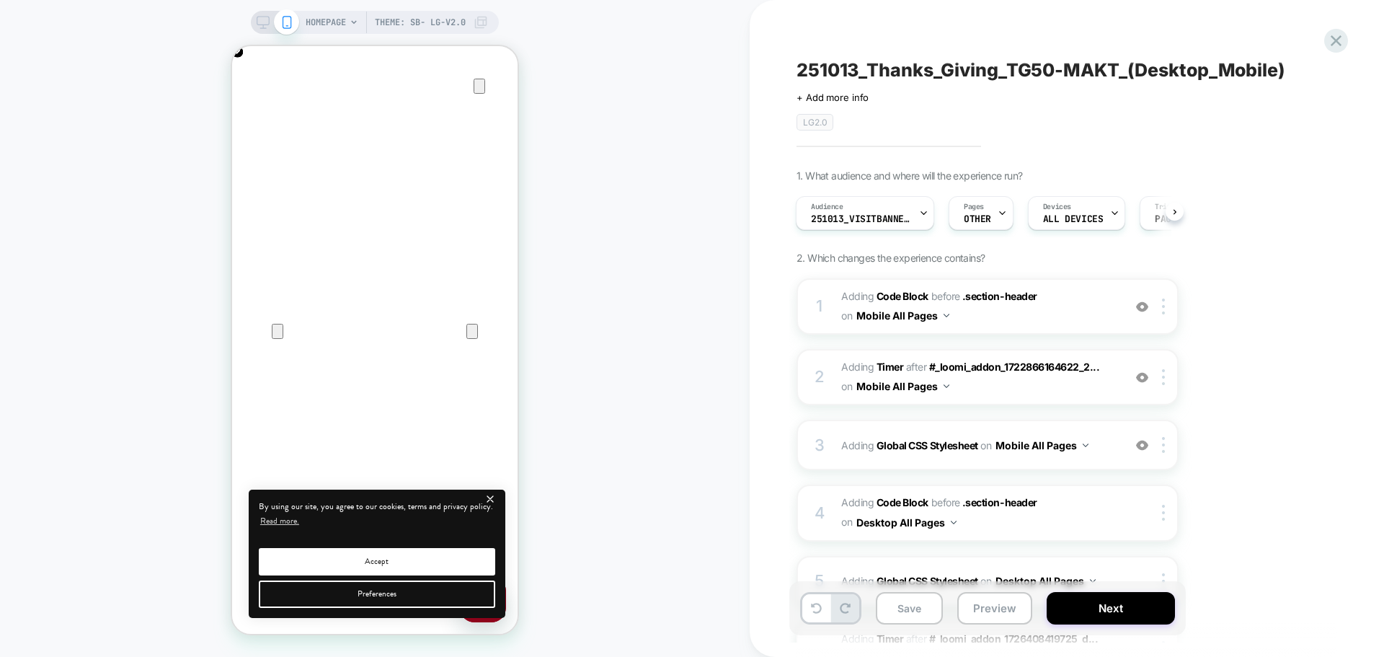
scroll to position [0, 0]
click at [257, 23] on icon at bounding box center [263, 22] width 13 height 13
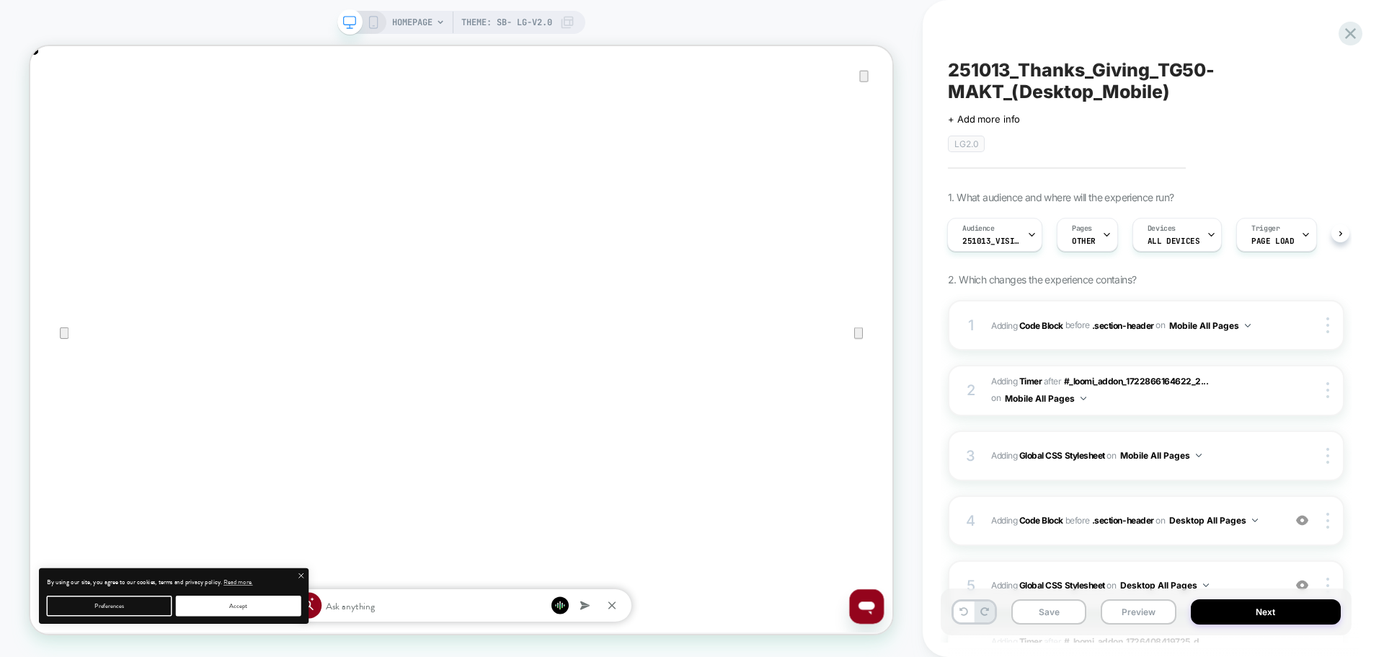
scroll to position [0, 1150]
click at [1087, 339] on div "1 Adding Code Block BEFORE .section-header .section-header on Mobile All Pages …" at bounding box center [1146, 325] width 397 height 50
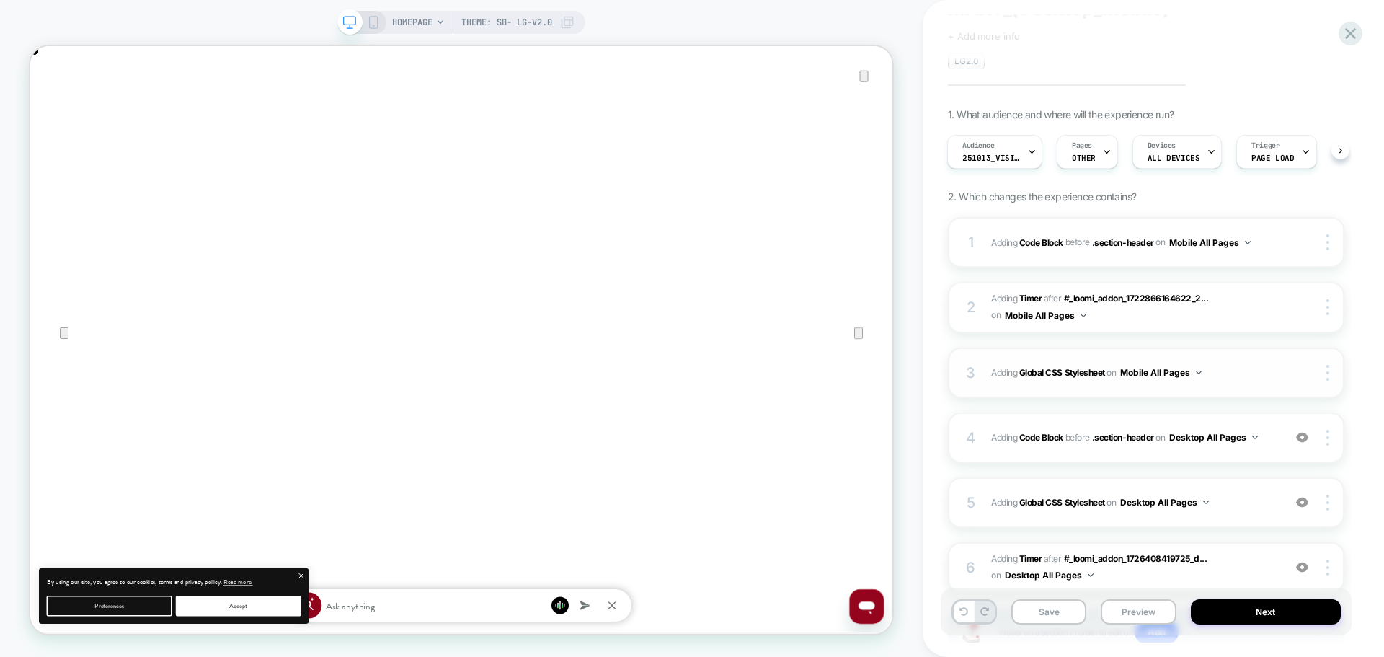
scroll to position [192, 0]
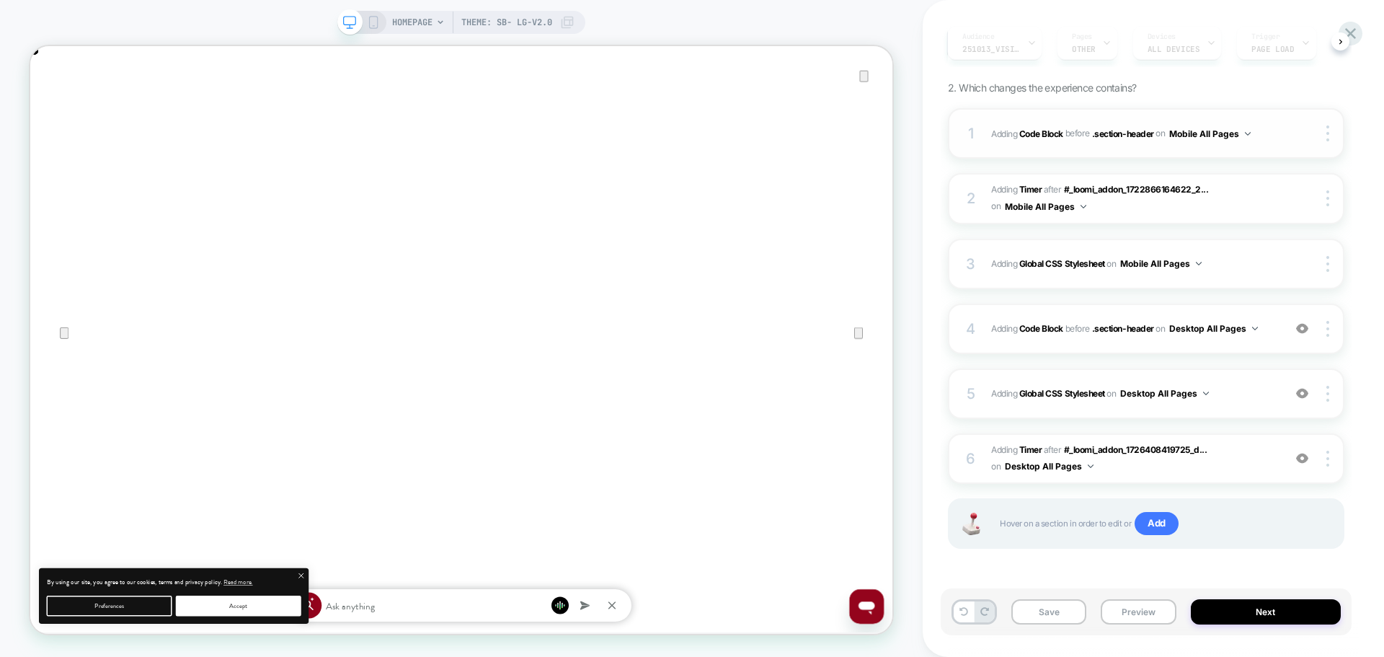
click at [1247, 145] on div "1 Adding Code Block BEFORE .section-header .section-header on Mobile All Pages …" at bounding box center [1146, 133] width 397 height 50
click at [1219, 402] on span "Adding Global CSS Stylesheet on Desktop All Pages" at bounding box center [1133, 393] width 285 height 18
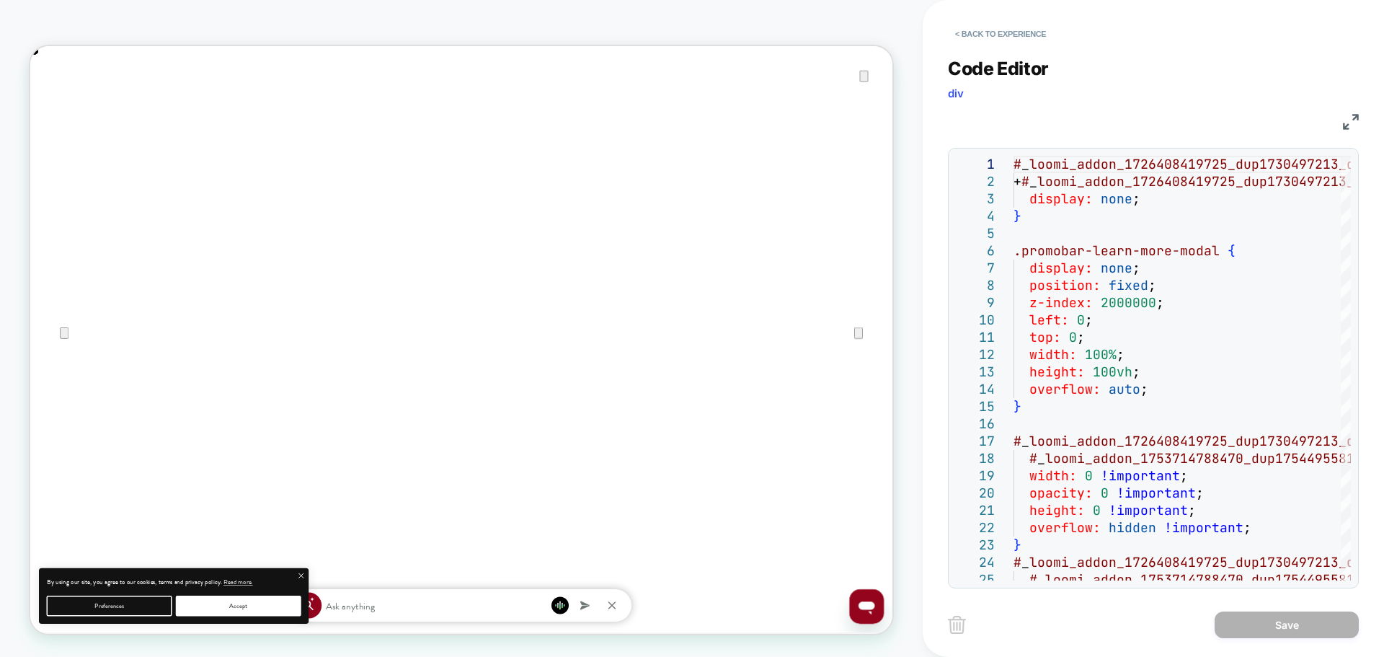
click at [1340, 123] on div "CSS" at bounding box center [1153, 119] width 411 height 25
click at [1345, 121] on img at bounding box center [1351, 122] width 16 height 16
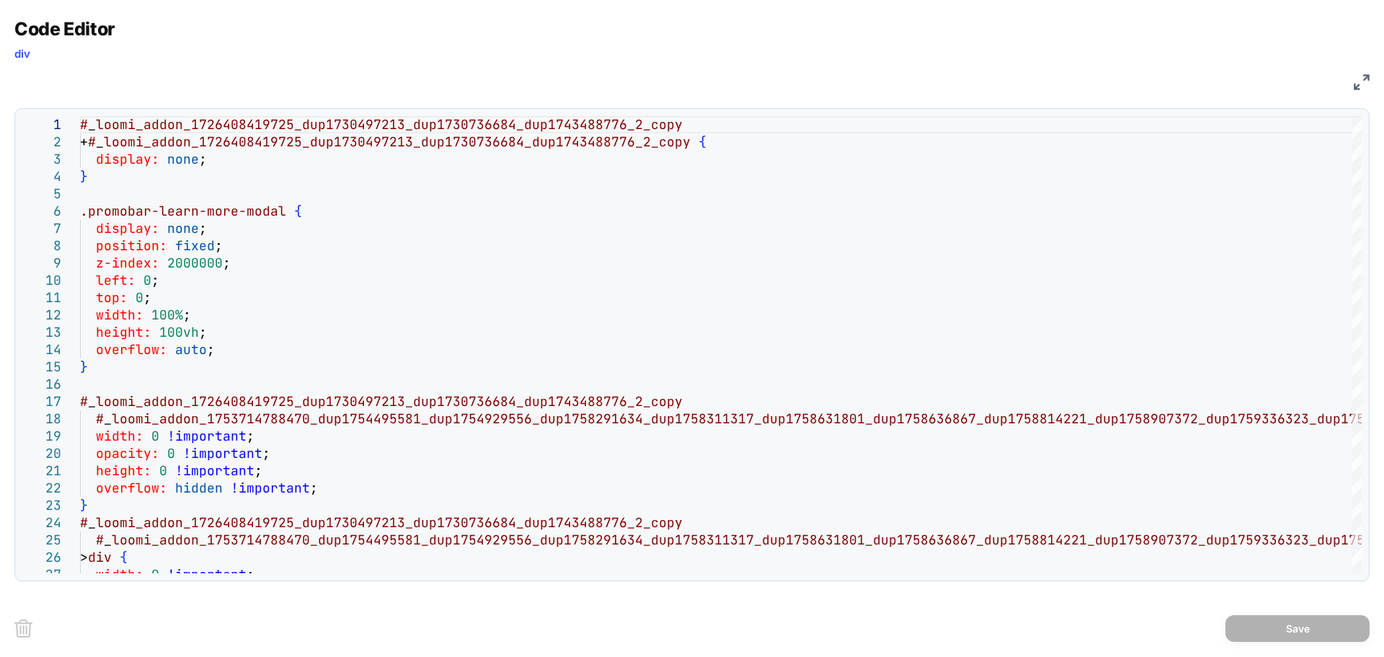
click at [1369, 87] on img at bounding box center [1362, 82] width 16 height 16
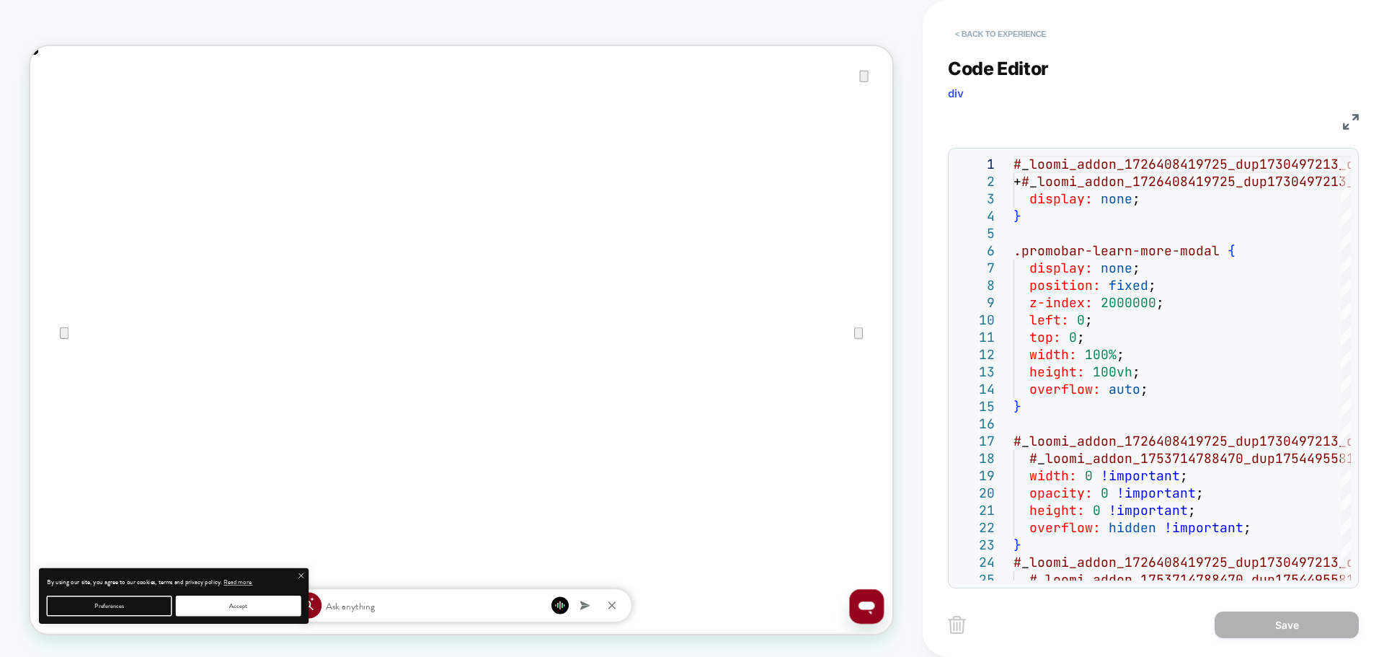
click at [1019, 27] on button "< Back to experience" at bounding box center [1000, 33] width 105 height 23
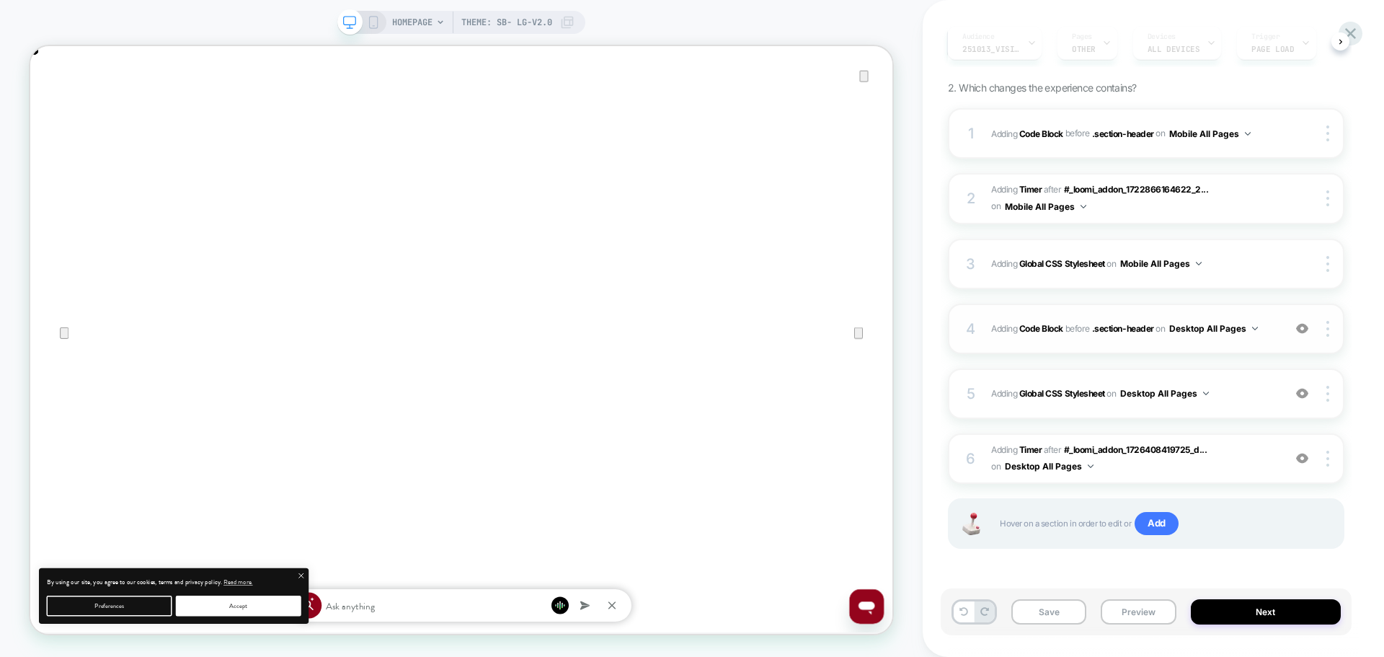
click at [1218, 337] on button "Desktop All Pages" at bounding box center [1213, 328] width 89 height 18
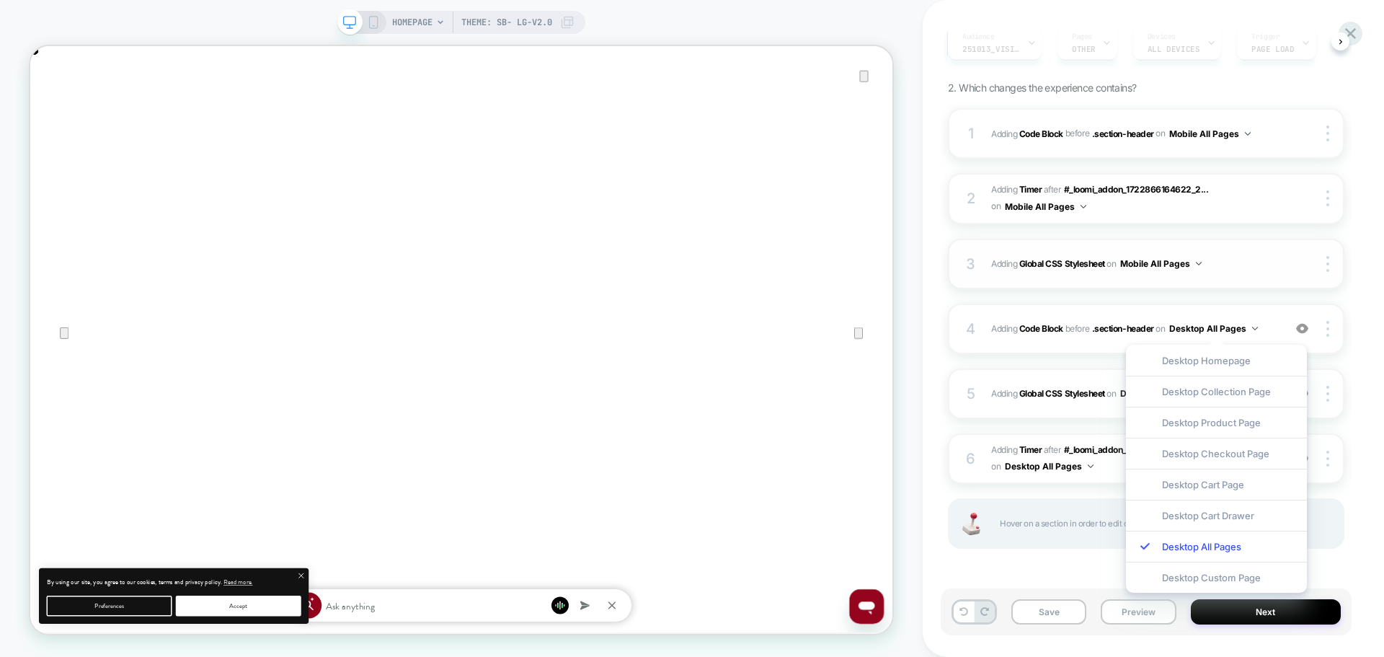
click at [1236, 262] on span "Adding Global CSS Stylesheet on Mobile All Pages" at bounding box center [1133, 264] width 285 height 18
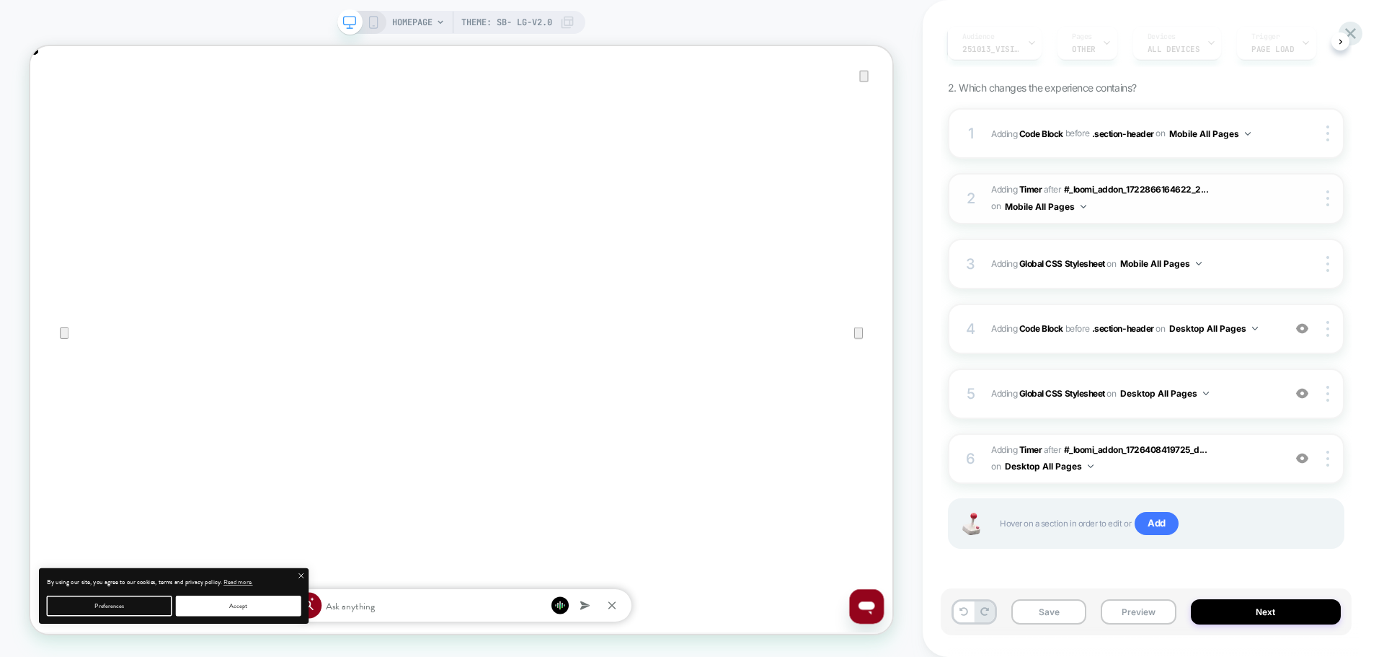
click at [1239, 209] on span "#_loomi_addon_1725813211793_dup1730497548_dup1730735318_dup1743488801_dup175371…" at bounding box center [1133, 199] width 285 height 34
click at [1255, 153] on div "1 Adding Code Block BEFORE .section-header .section-header on Mobile All Pages …" at bounding box center [1146, 133] width 397 height 50
click at [1257, 144] on div "1 Adding Code Block BEFORE .section-header .section-header on Mobile All Pages …" at bounding box center [1146, 133] width 397 height 50
click at [1186, 468] on span "#_loomi_addon_1753714788470_dup1754495581_dup1754929556_dup1758291634_dup175831…" at bounding box center [1133, 459] width 285 height 34
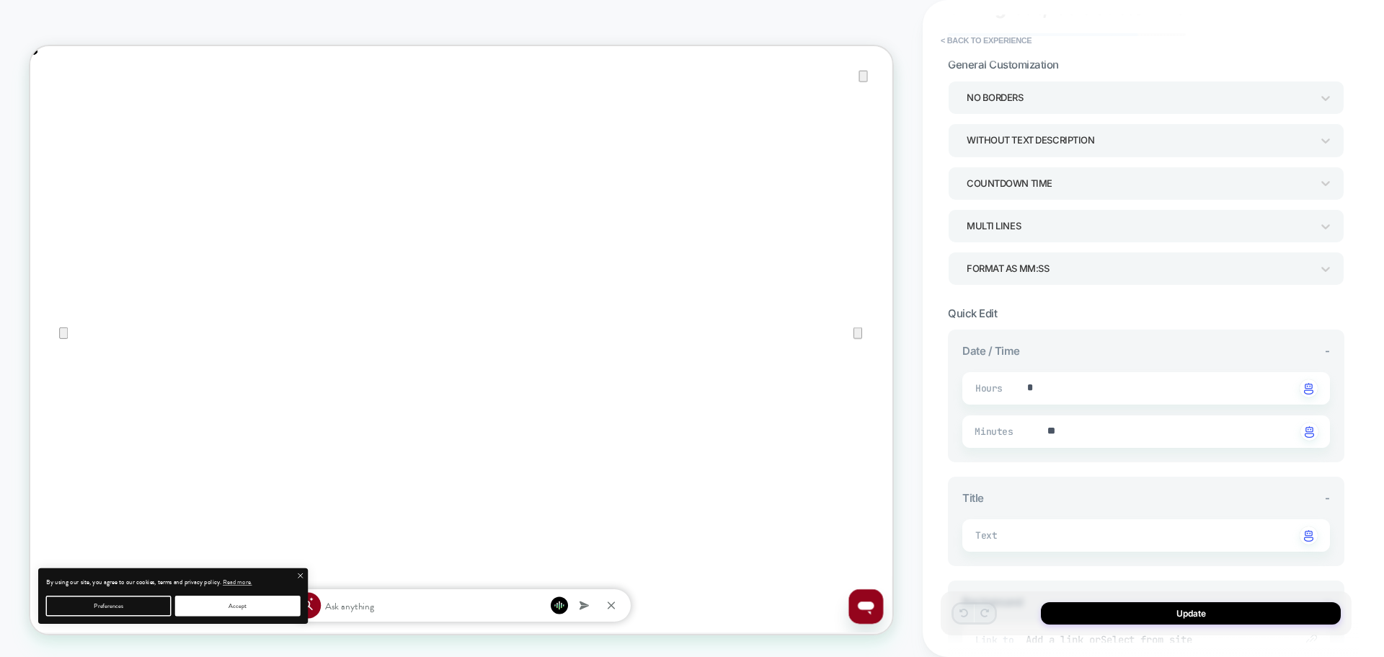
scroll to position [268, 0]
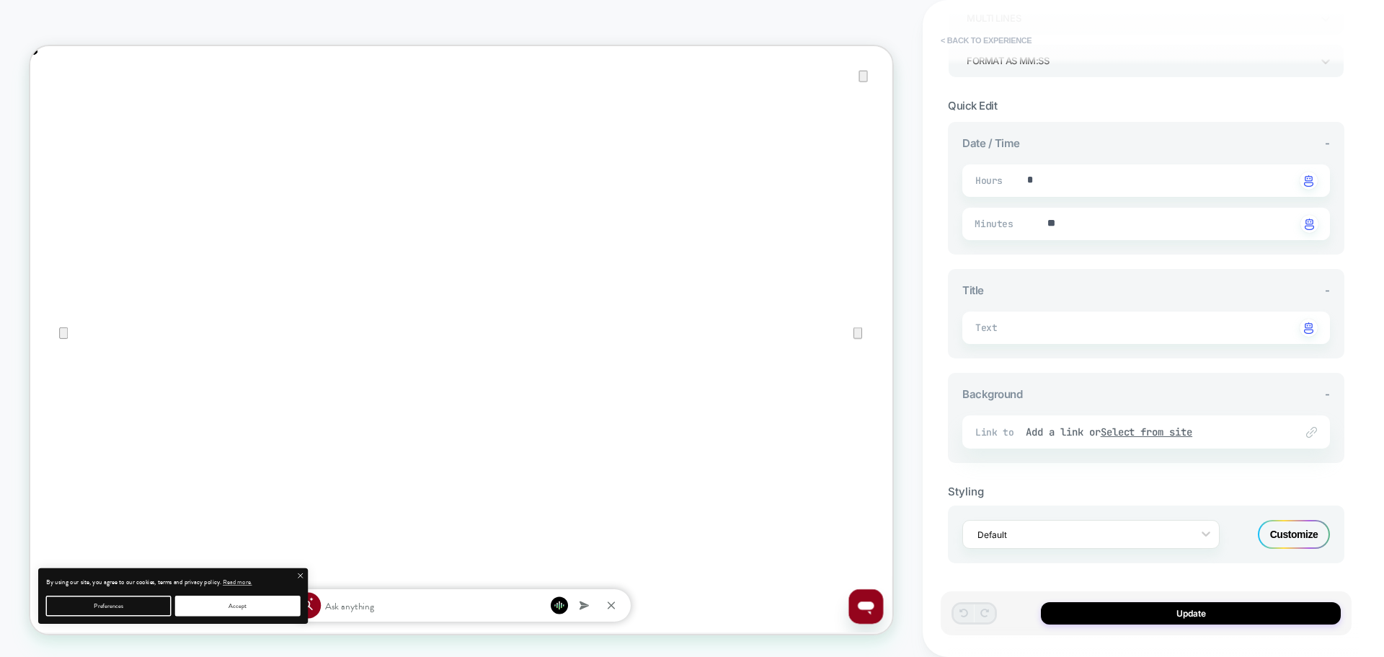
click at [1005, 37] on button "< Back to experience" at bounding box center [986, 40] width 105 height 23
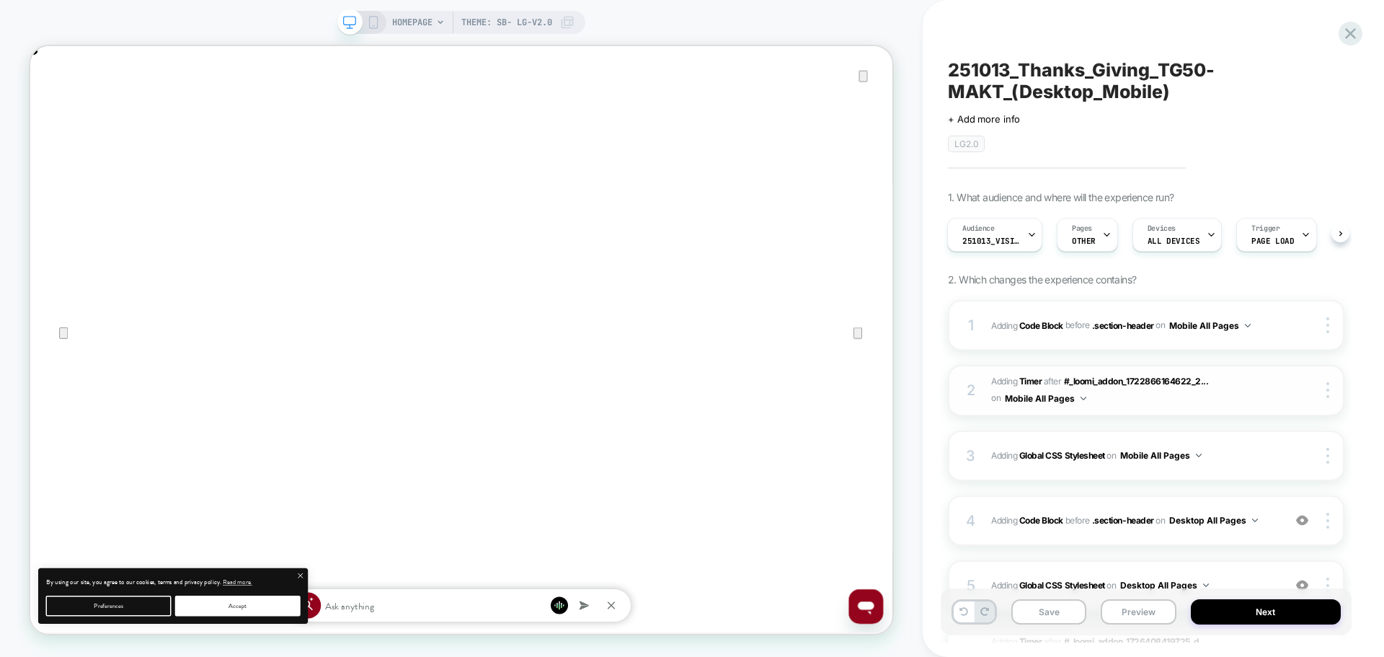
scroll to position [192, 0]
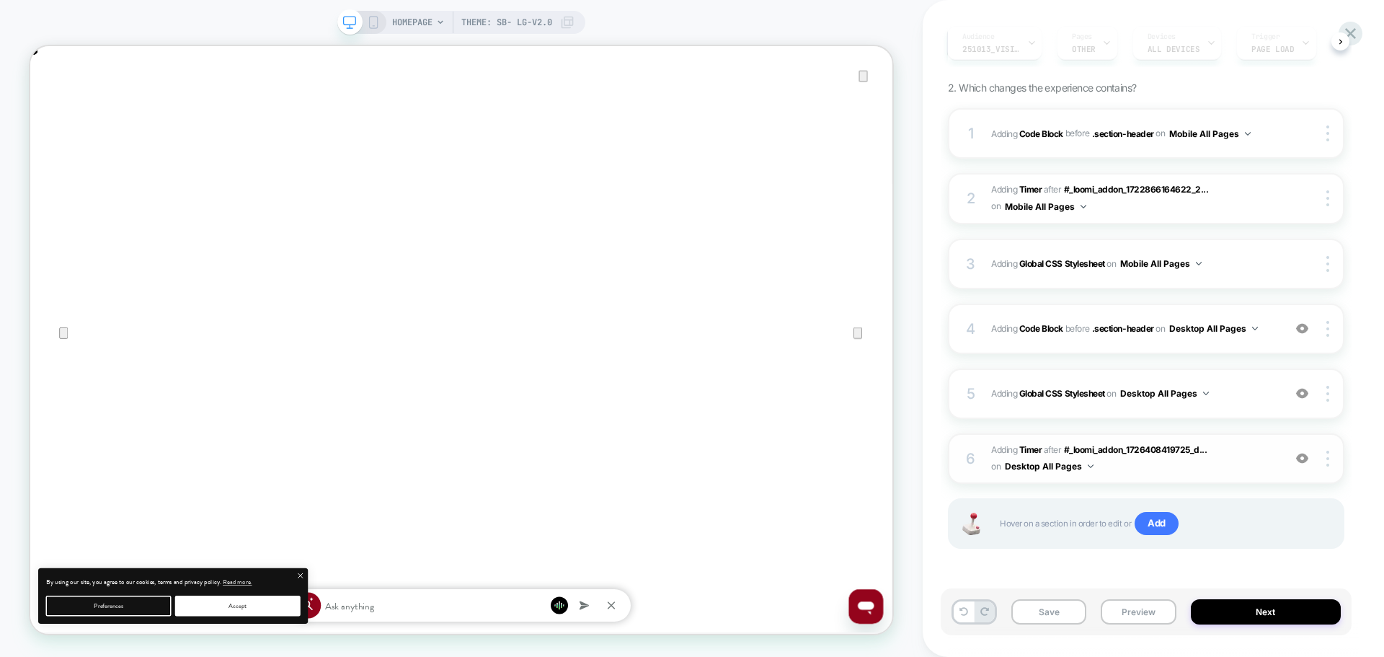
click at [1123, 472] on span "#_loomi_addon_1753714788470_dup1754495581_dup1754929556_dup1758291634_dup175831…" at bounding box center [1133, 459] width 285 height 34
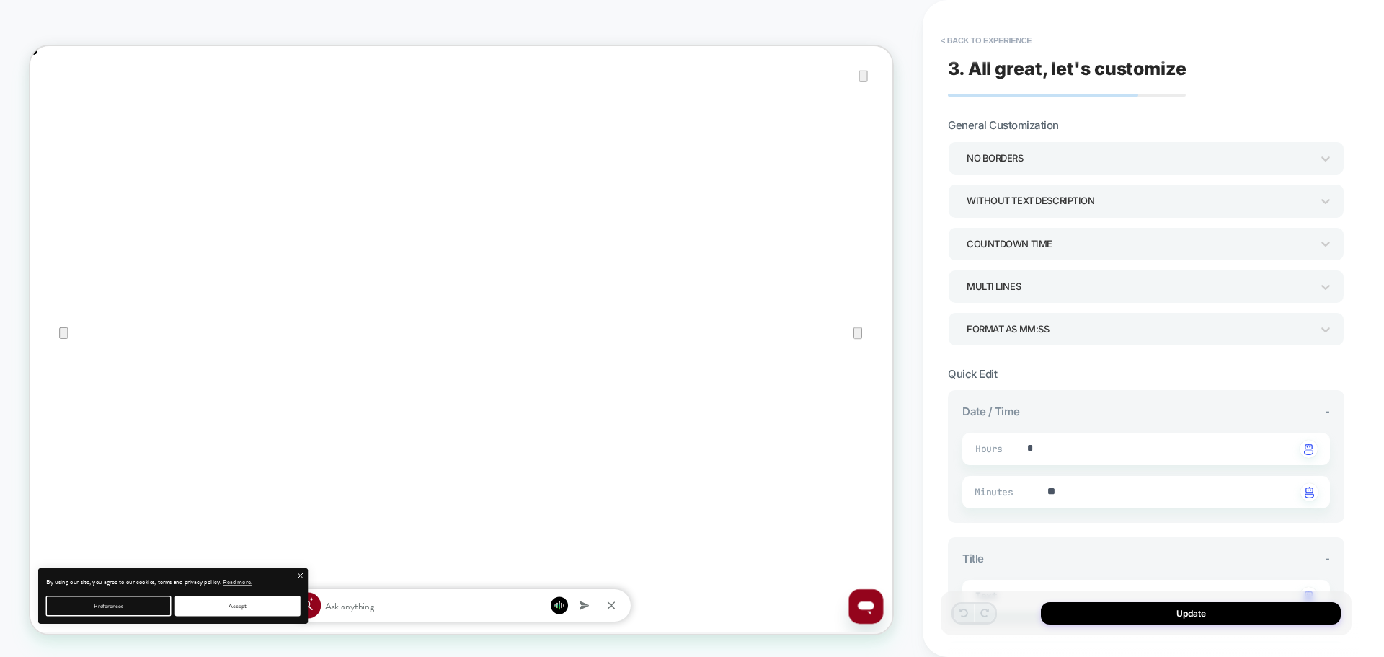
type textarea "*"
click at [965, 33] on button "< Back to experience" at bounding box center [986, 40] width 105 height 23
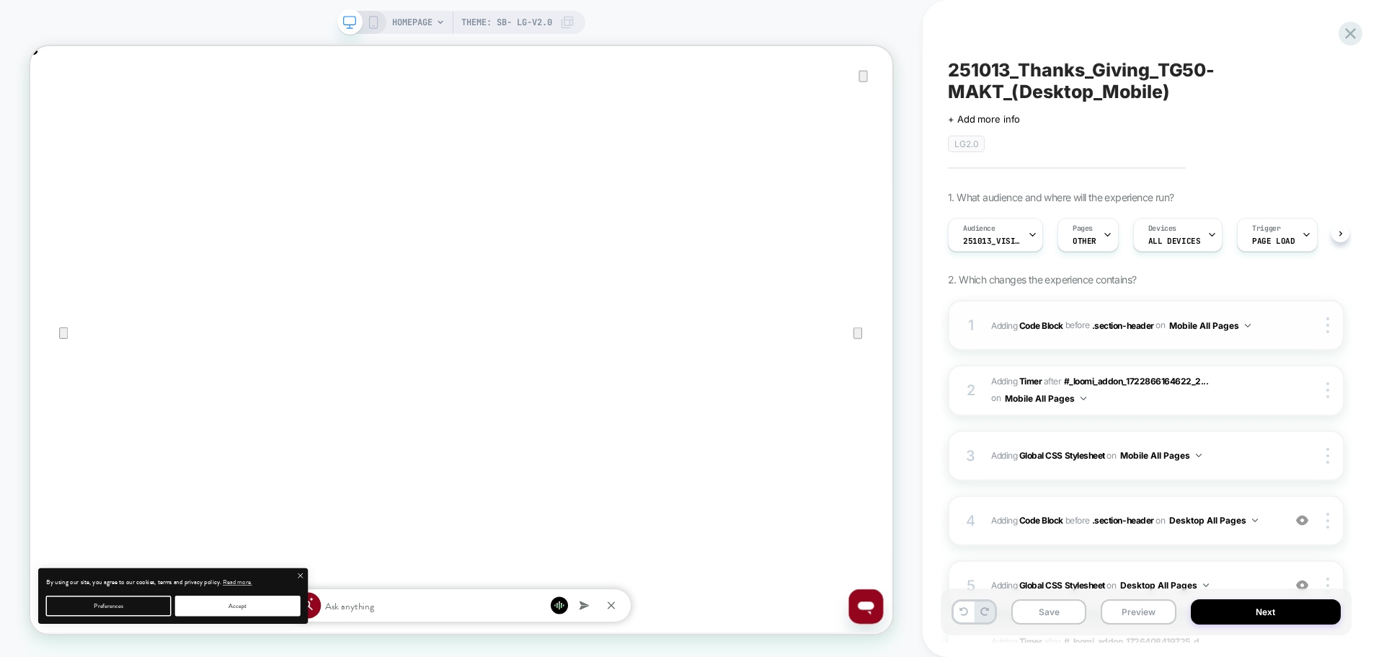
scroll to position [0, 1]
click at [1156, 335] on div "1 Adding Code Block BEFORE .section-header .section-header on Mobile All Pages …" at bounding box center [1146, 325] width 397 height 50
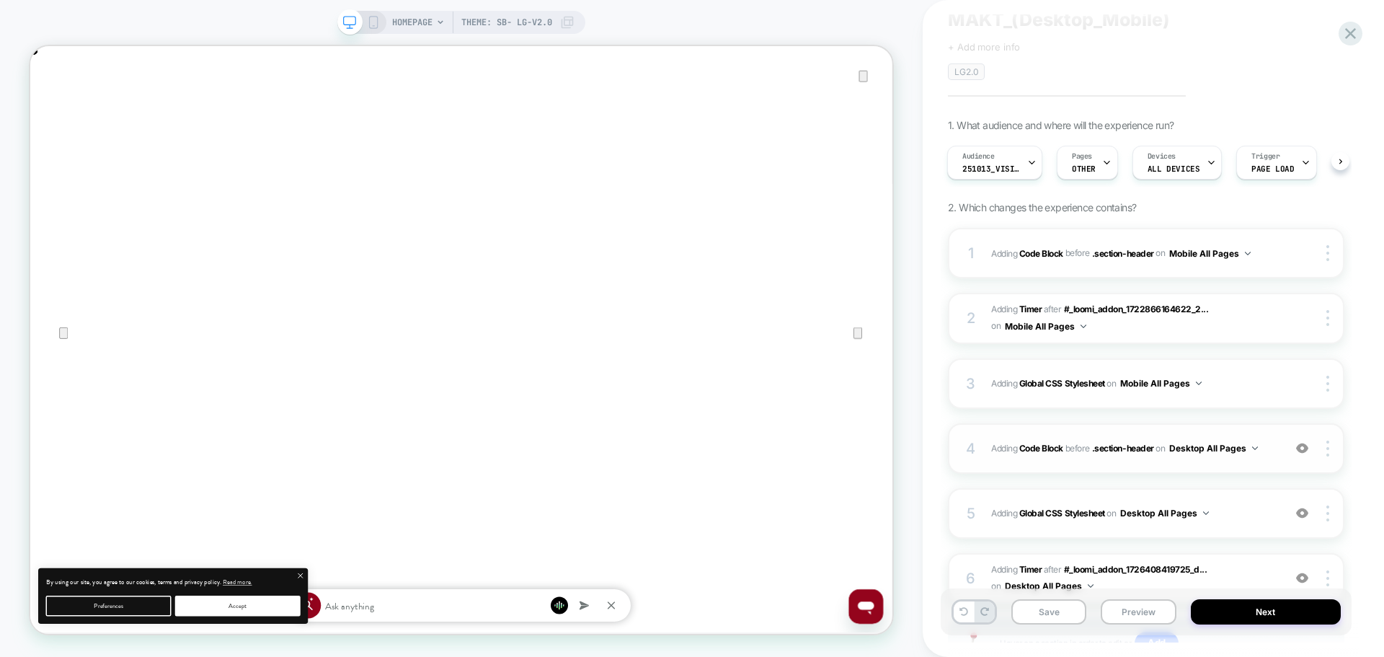
click at [1091, 465] on div "4 Adding Code Block BEFORE .section-header .section-header on Desktop All Pages…" at bounding box center [1146, 448] width 397 height 50
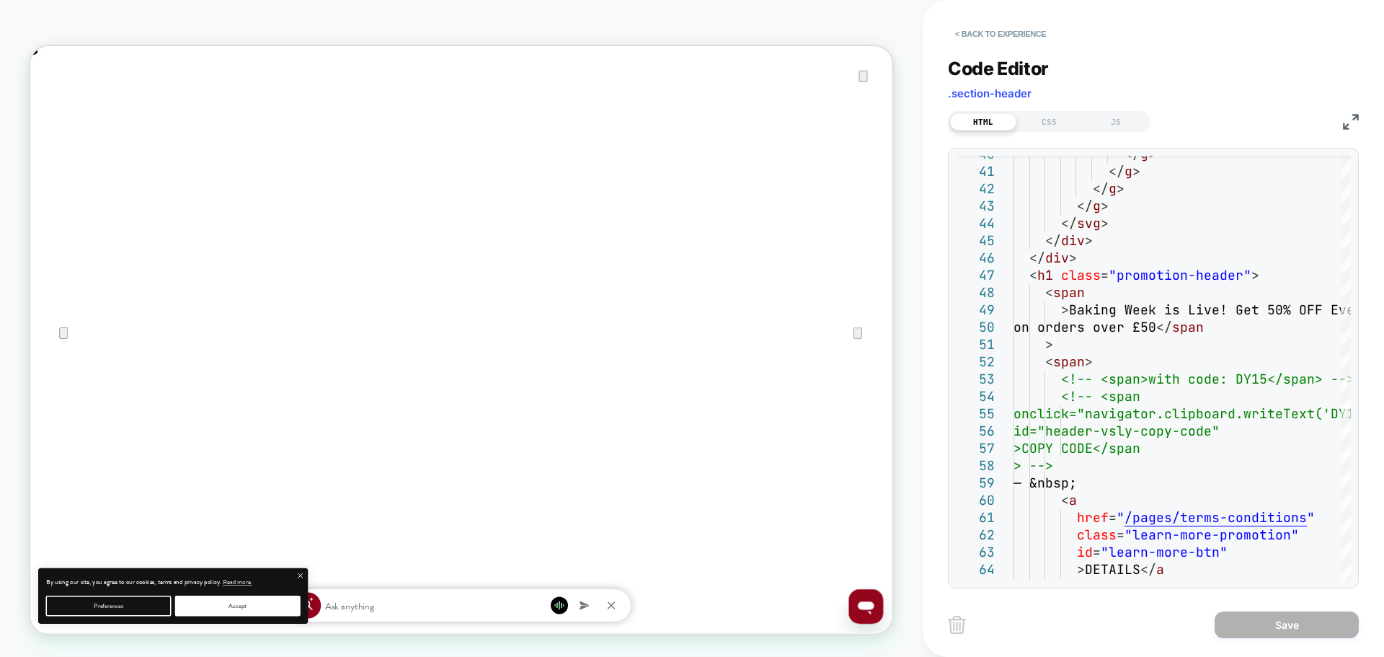
click at [1342, 126] on div "HTML CSS JS" at bounding box center [1153, 119] width 411 height 25
click at [1349, 120] on img at bounding box center [1351, 122] width 16 height 16
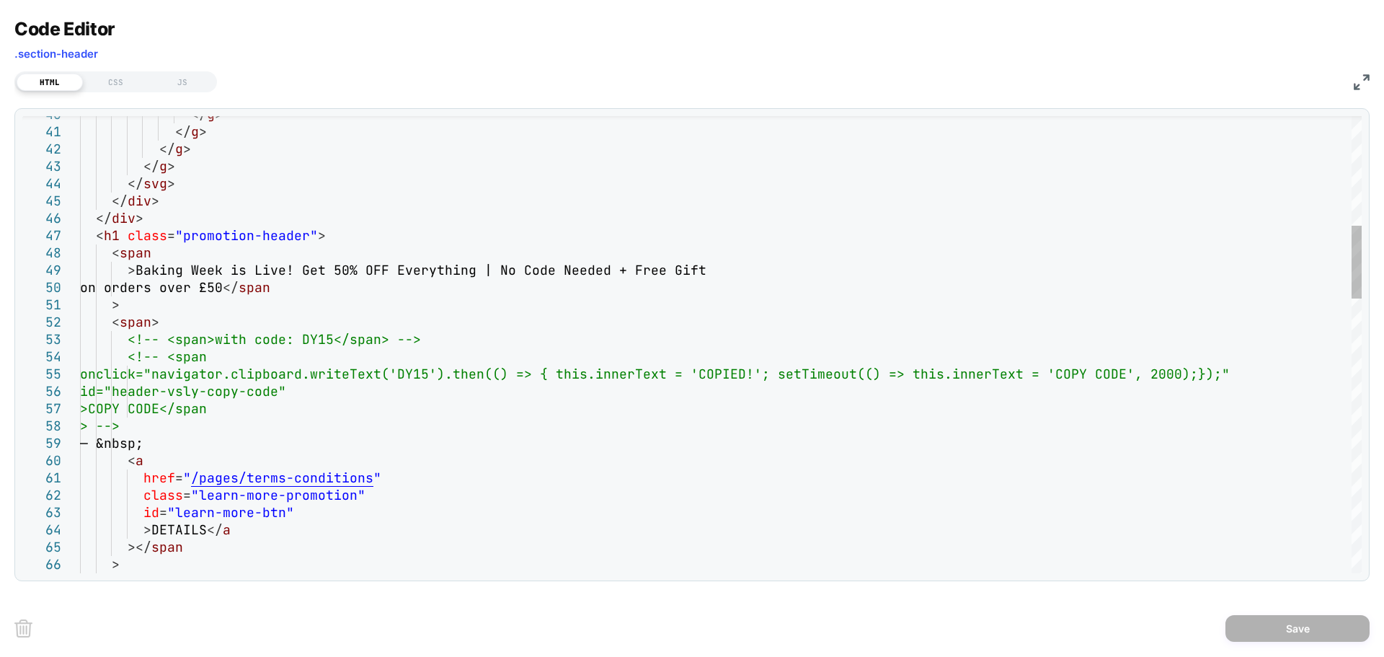
scroll to position [0, 0]
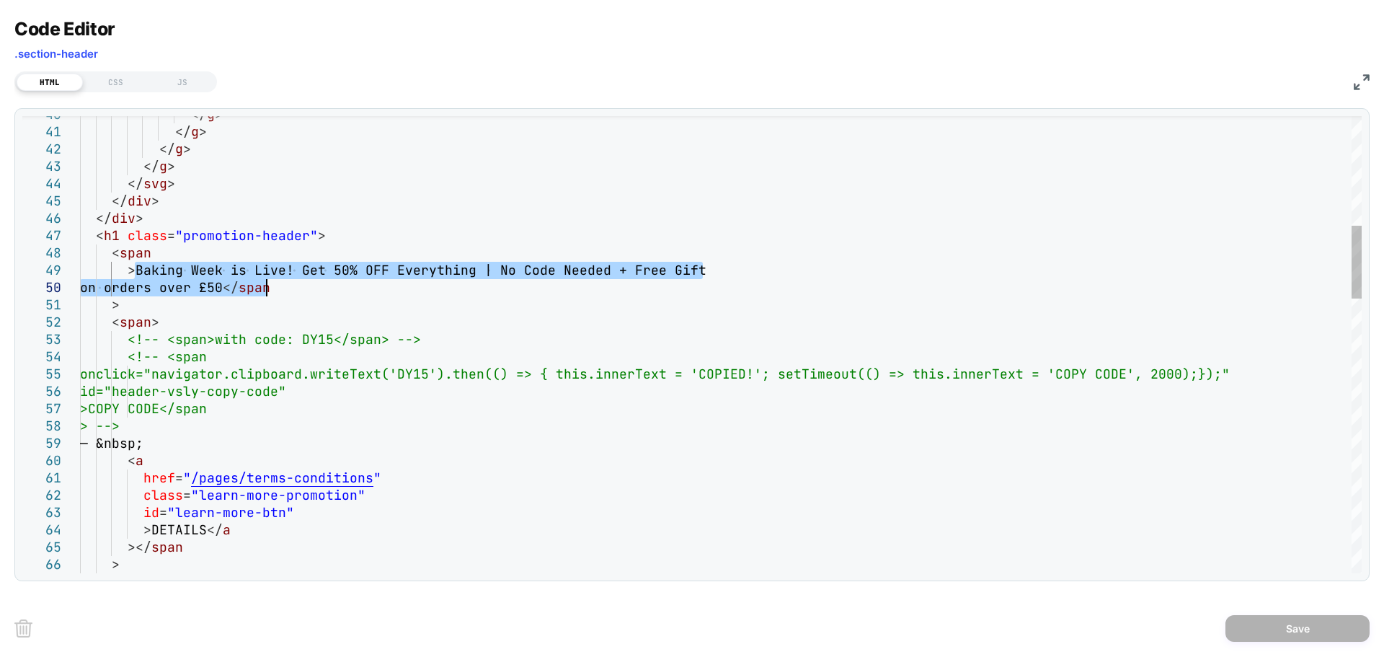
drag, startPoint x: 131, startPoint y: 267, endPoint x: 267, endPoint y: 282, distance: 136.3
type textarea "**********"
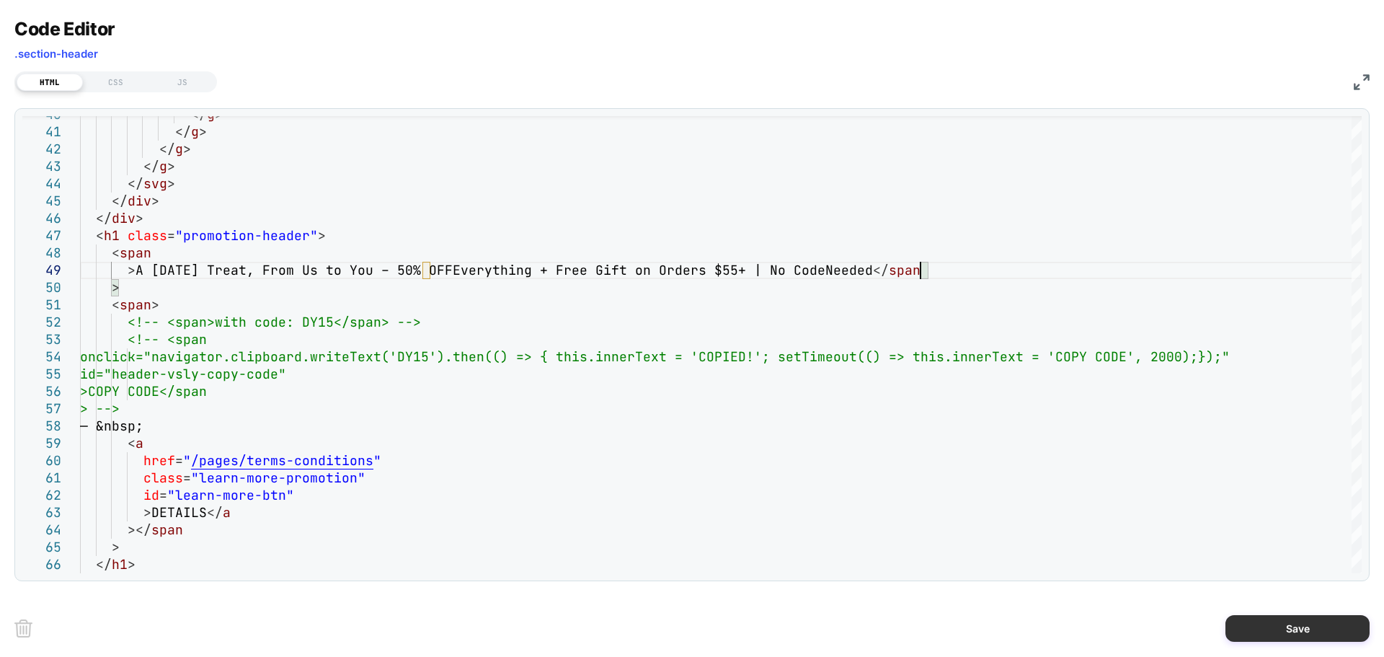
click at [1309, 633] on button "Save" at bounding box center [1298, 628] width 144 height 27
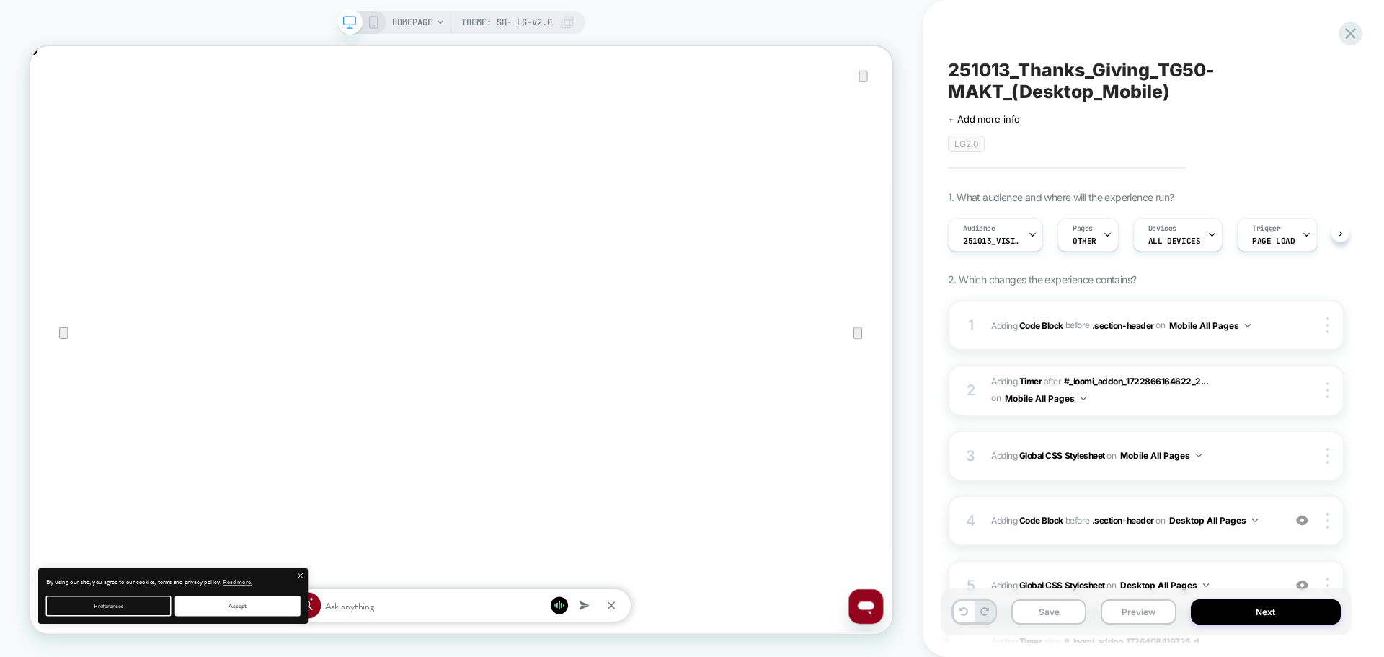
scroll to position [0, 1]
click at [1234, 610] on button "Next" at bounding box center [1266, 611] width 151 height 25
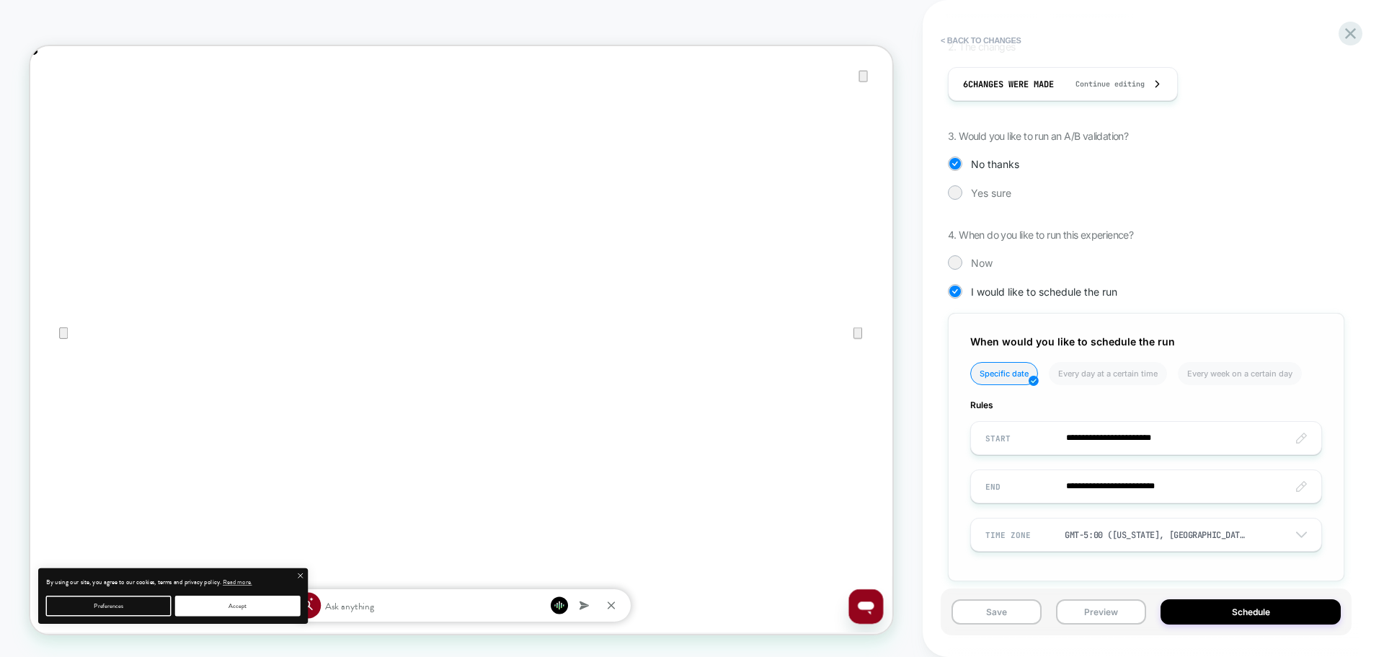
scroll to position [0, 2300]
click at [1045, 479] on input "**********" at bounding box center [1146, 486] width 350 height 34
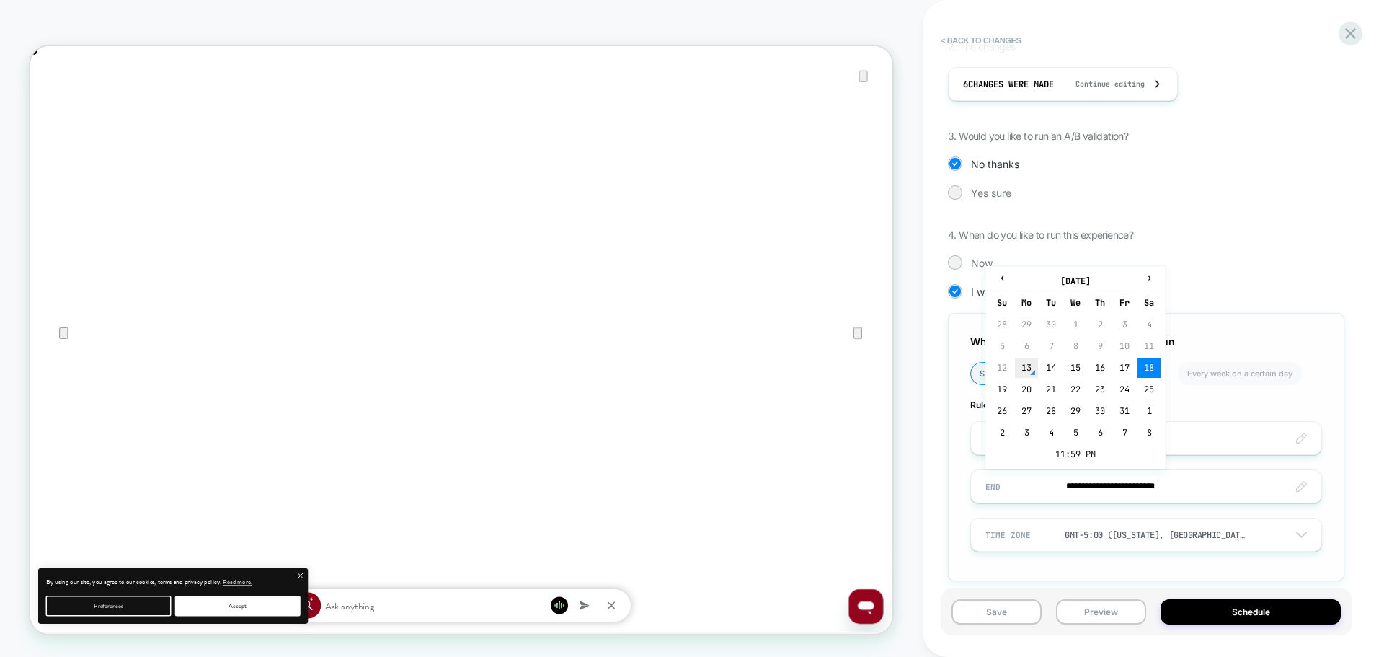
click at [1022, 365] on td "13" at bounding box center [1026, 368] width 23 height 20
type input "**********"
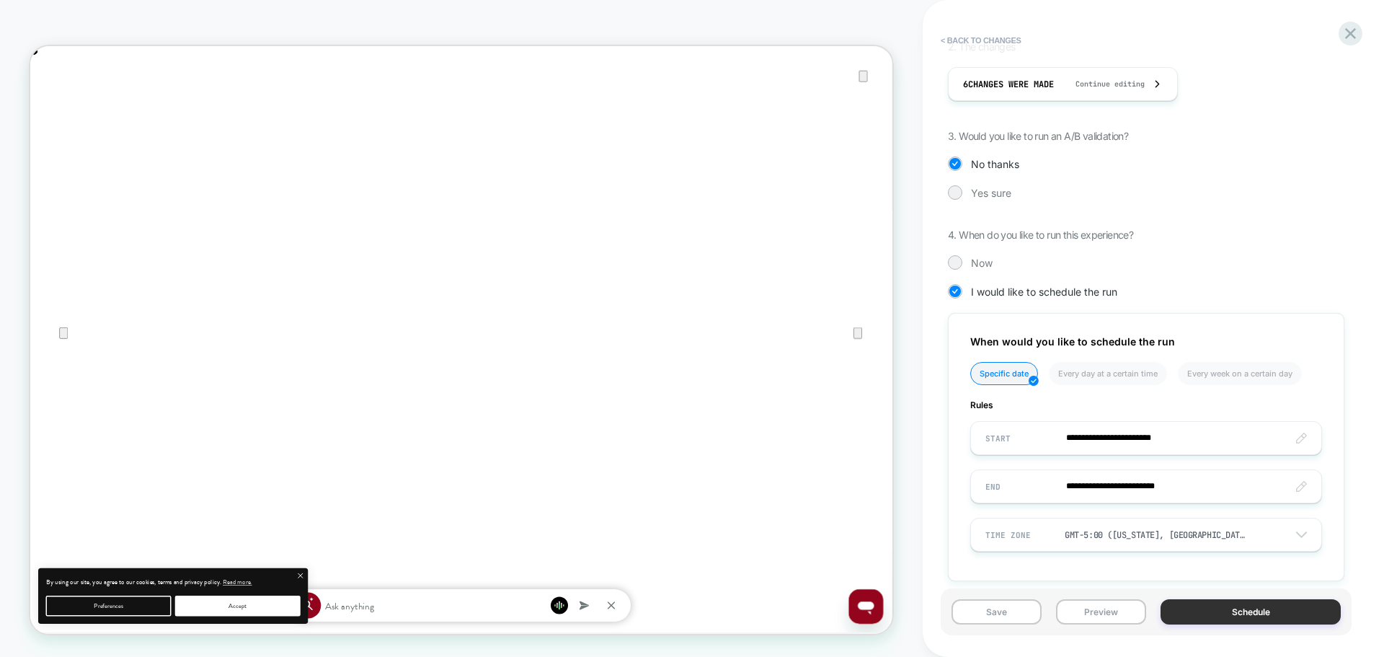
click at [1185, 612] on button "Schedule" at bounding box center [1251, 611] width 180 height 25
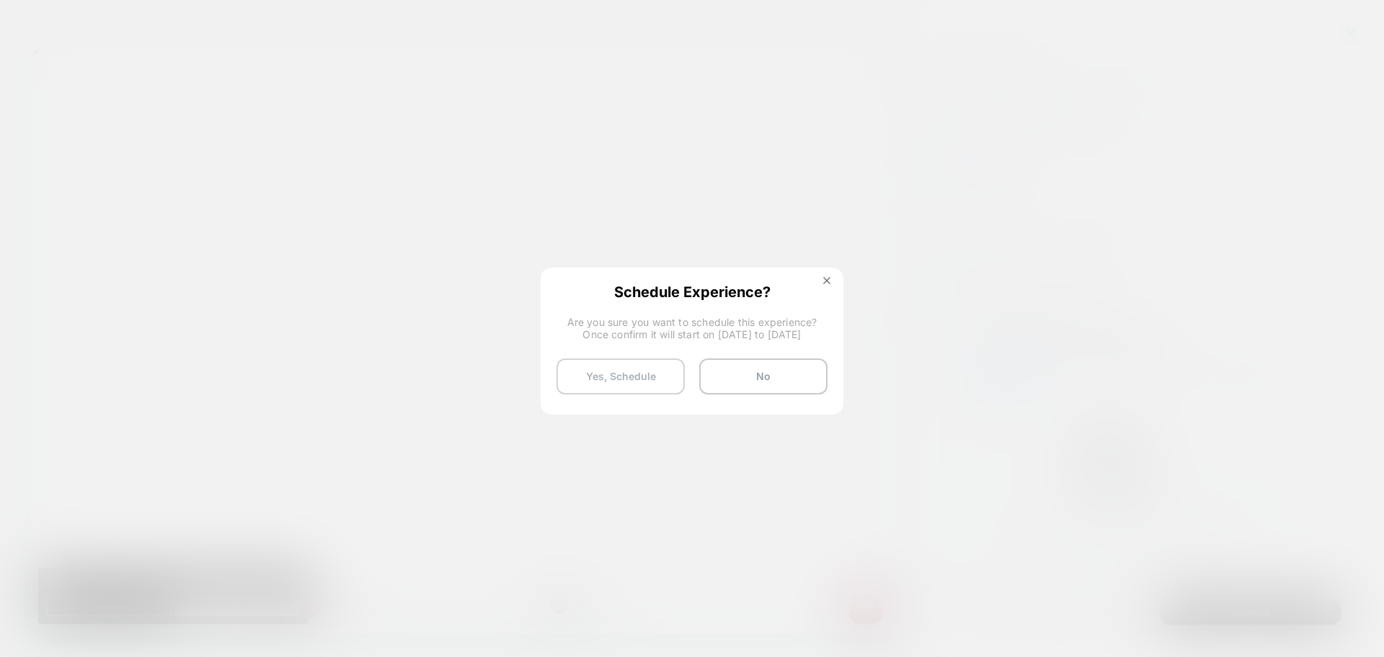
click at [582, 376] on button "Yes, Schedule" at bounding box center [621, 376] width 128 height 36
